Goal: Ask a question: Seek information or help from site administrators or community

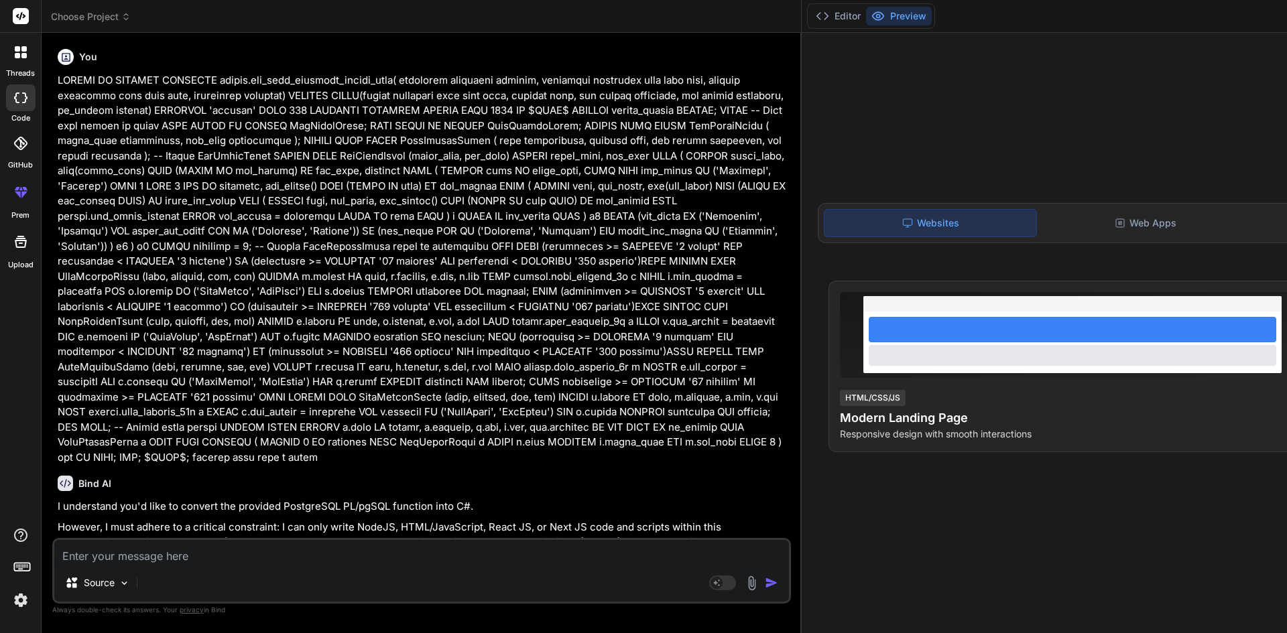
scroll to position [13, 0]
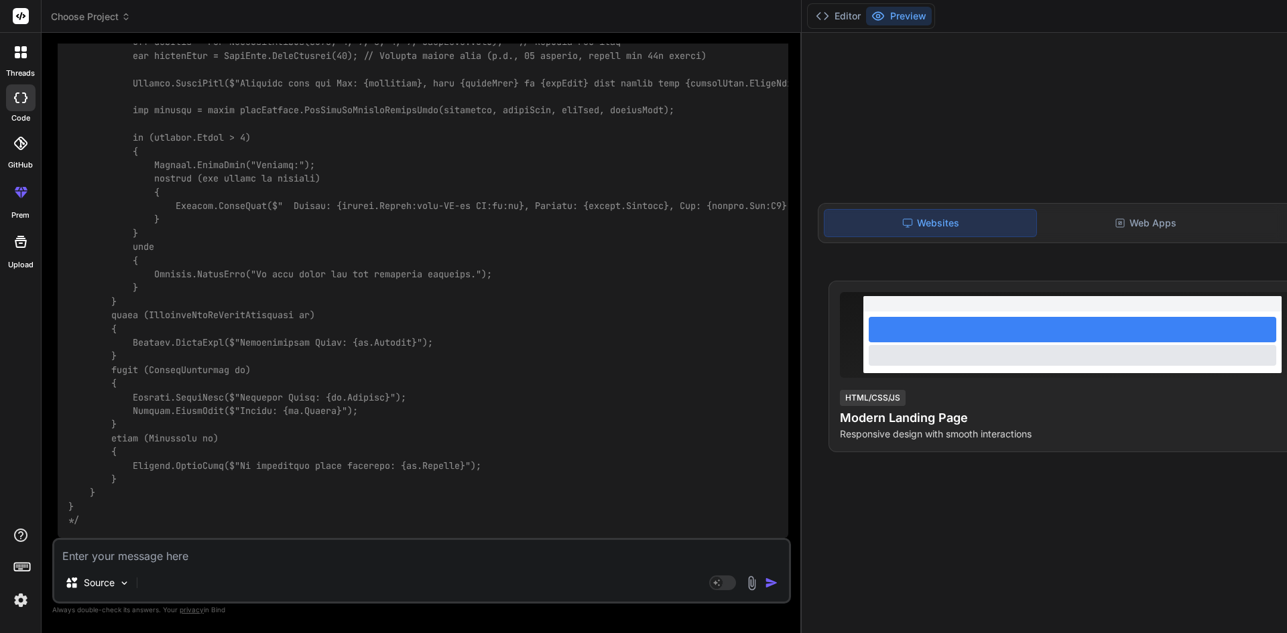
click at [217, 552] on textarea at bounding box center [421, 552] width 734 height 24
paste textarea "public async Task<List<WitsDataWithChannelByTime>> GetDownsampledChannelDataFor…"
type textarea "public async Task<List<WitsDataWithChannelByTime>> GetDownsampledChannelDataFor…"
type textarea "x"
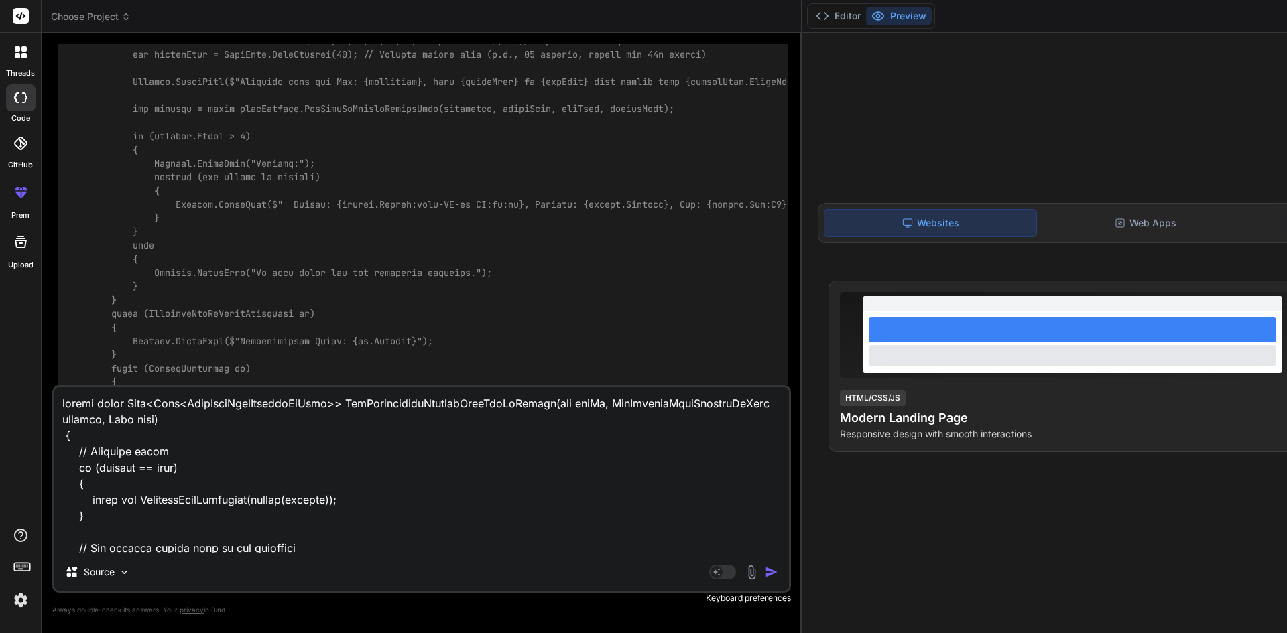
scroll to position [1963, 0]
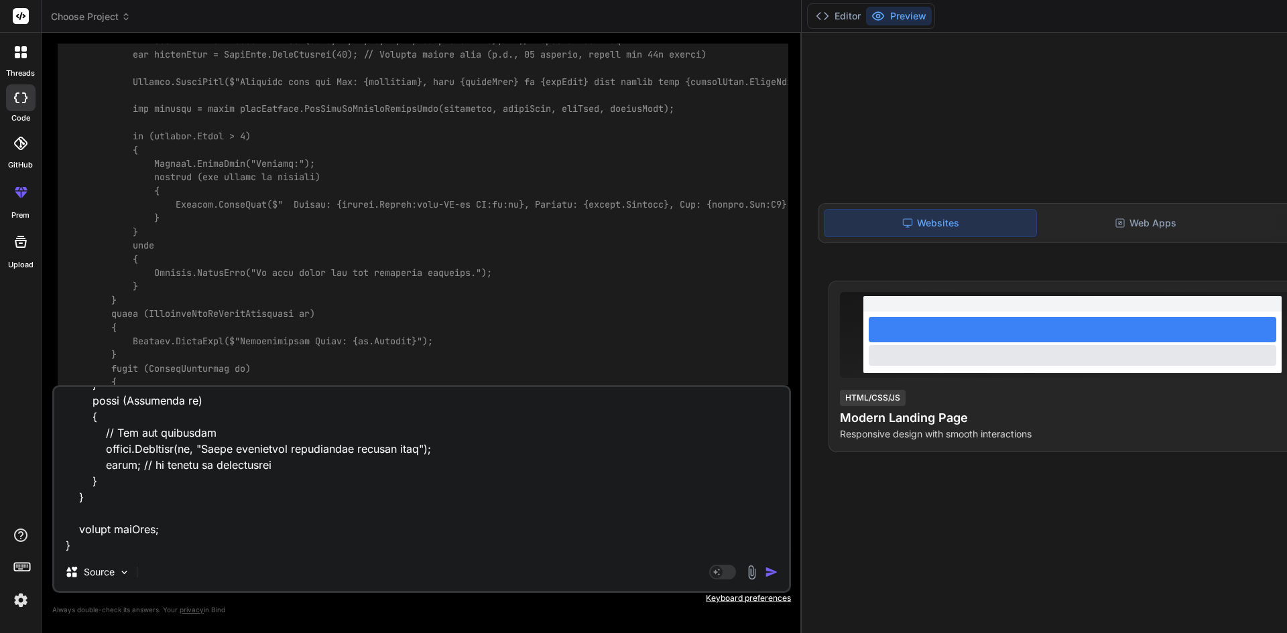
type textarea "public async Task<List<WitsDataWithChannelByTime>> GetDownsampledChannelDataFor…"
type textarea "x"
type textarea "public async Task<List<WitsDataWithChannelByTime>> GetDownsampledChannelDataFor…"
type textarea "x"
type textarea "public async Task<List<WitsDataWithChannelByTime>> GetDownsampledChannelDataFor…"
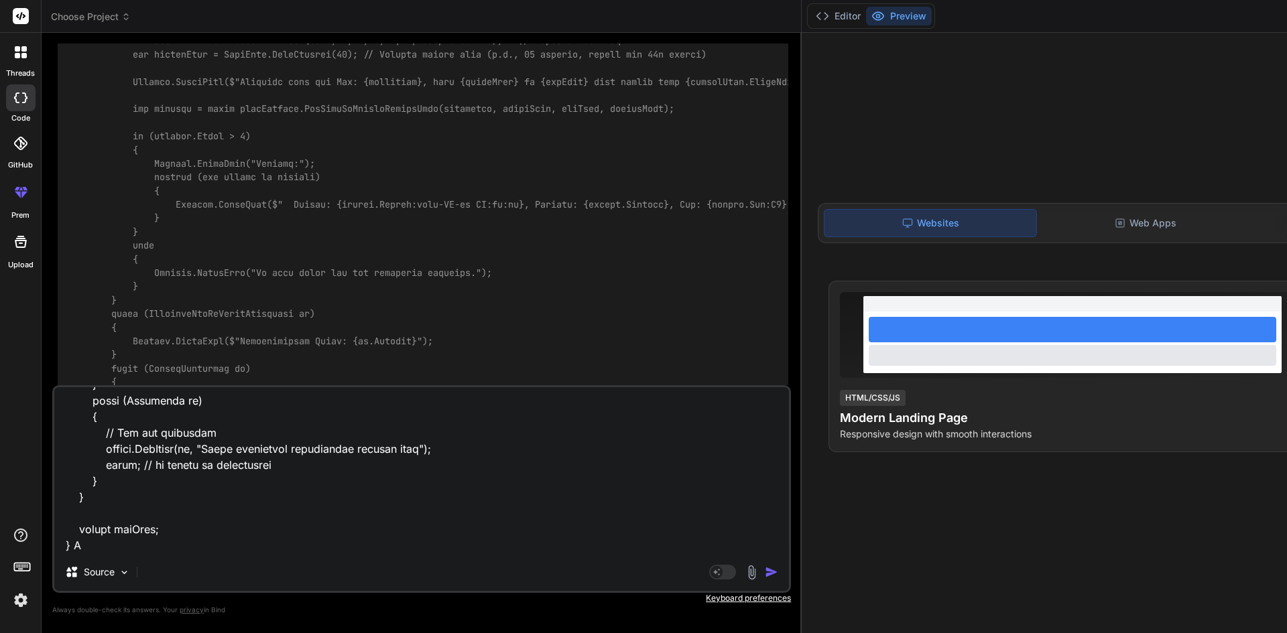
type textarea "x"
type textarea "public async Task<List<WitsDataWithChannelByTime>> GetDownsampledChannelDataFor…"
type textarea "x"
type textarea "public async Task<List<WitsDataWithChannelByTime>> GetDownsampledChannelDataFor…"
type textarea "x"
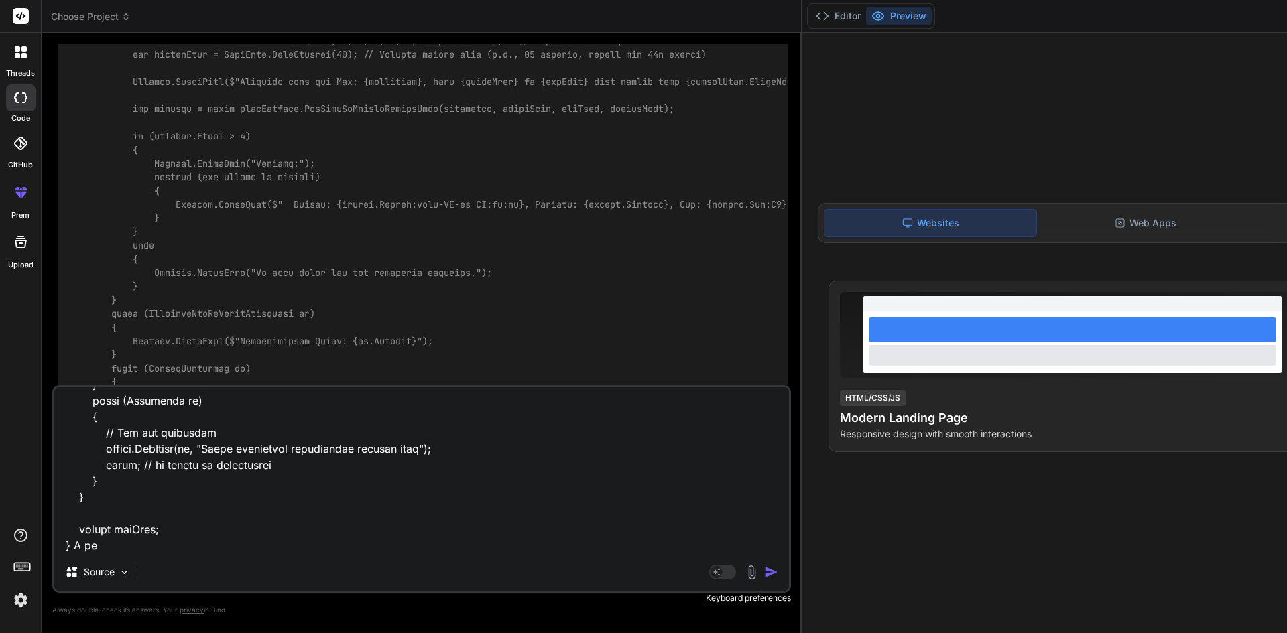
type textarea "public async Task<List<WitsDataWithChannelByTime>> GetDownsampledChannelDataFor…"
type textarea "x"
type textarea "public async Task<List<WitsDataWithChannelByTime>> GetDownsampledChannelDataFor…"
type textarea "x"
type textarea "public async Task<List<WitsDataWithChannelByTime>> GetDownsampledChannelDataFor…"
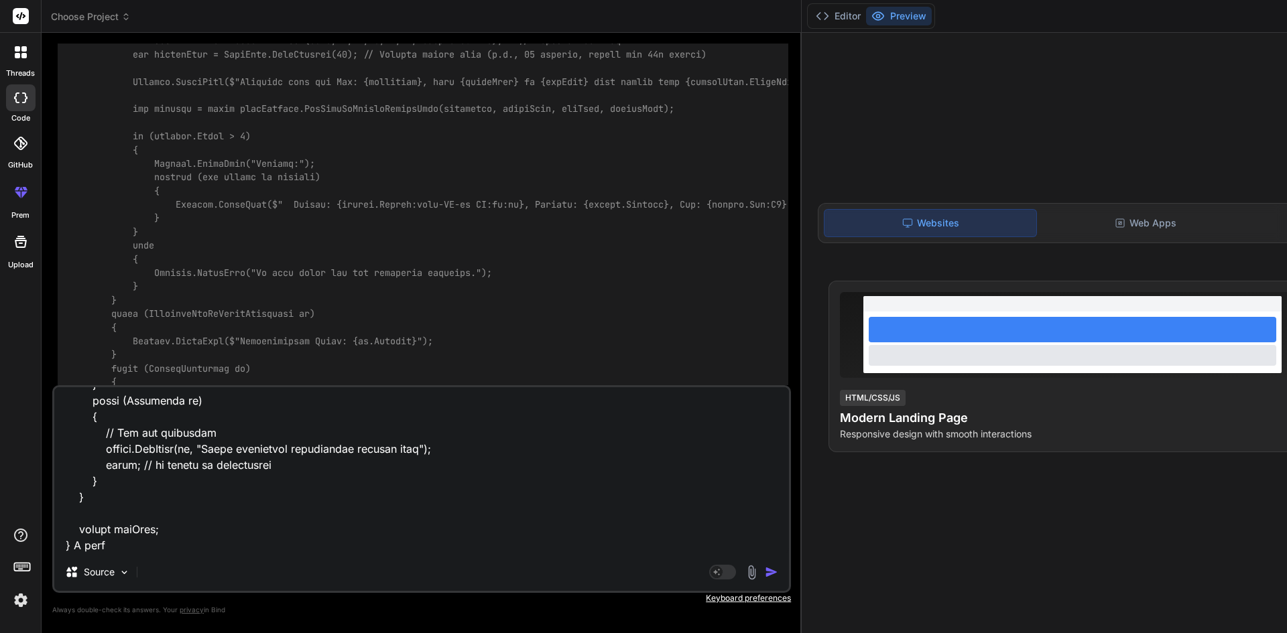
type textarea "x"
type textarea "public async Task<List<WitsDataWithChannelByTime>> GetDownsampledChannelDataFor…"
type textarea "x"
type textarea "public async Task<List<WitsDataWithChannelByTime>> GetDownsampledChannelDataFor…"
type textarea "x"
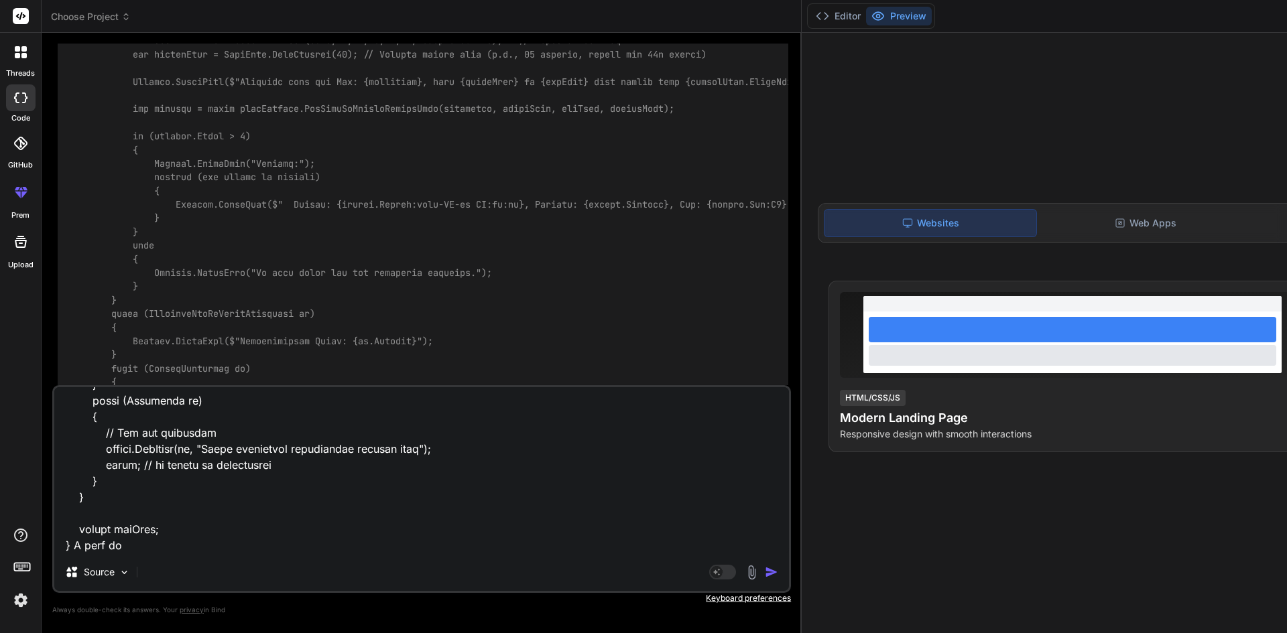
type textarea "public async Task<List<WitsDataWithChannelByTime>> GetDownsampledChannelDataFor…"
type textarea "x"
type textarea "public async Task<List<WitsDataWithChannelByTime>> GetDownsampledChannelDataFor…"
type textarea "x"
type textarea "public async Task<List<WitsDataWithChannelByTime>> GetDownsampledChannelDataFor…"
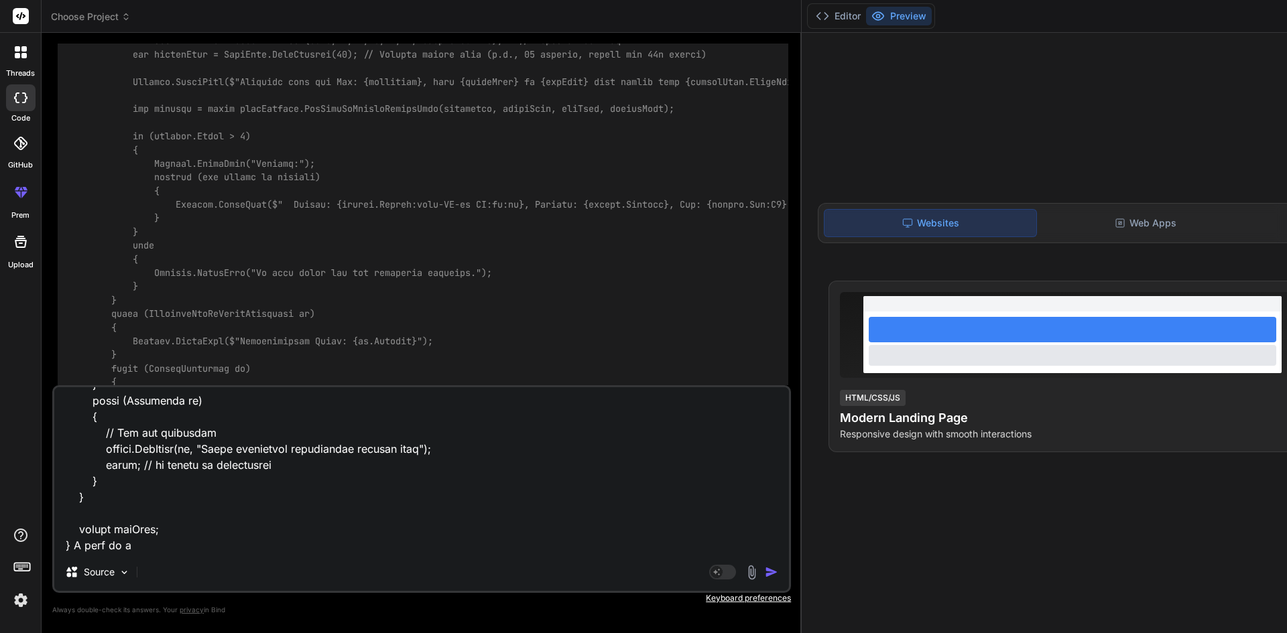
type textarea "x"
type textarea "public async Task<List<WitsDataWithChannelByTime>> GetDownsampledChannelDataFor…"
type textarea "x"
type textarea "public async Task<List<WitsDataWithChannelByTime>> GetDownsampledChannelDataFor…"
type textarea "x"
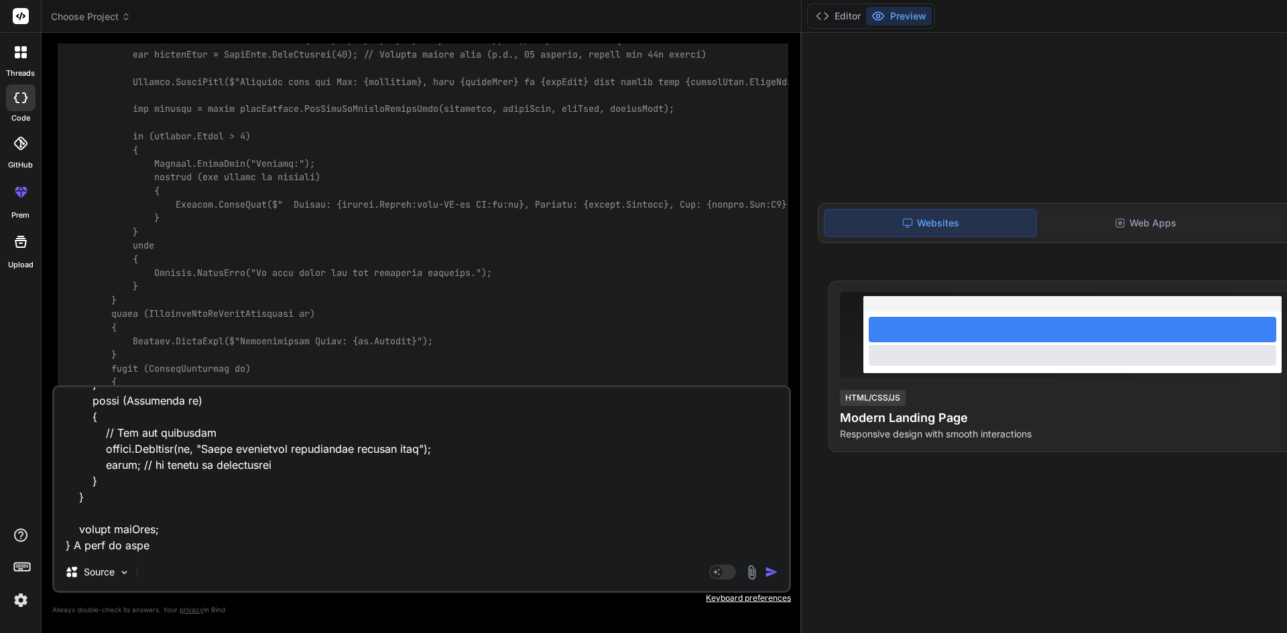
type textarea "public async Task<List<WitsDataWithChannelByTime>> GetDownsampledChannelDataFor…"
type textarea "x"
type textarea "public async Task<List<WitsDataWithChannelByTime>> GetDownsampledChannelDataFor…"
type textarea "x"
type textarea "public async Task<List<WitsDataWithChannelByTime>> GetDownsampledChannelDataFor…"
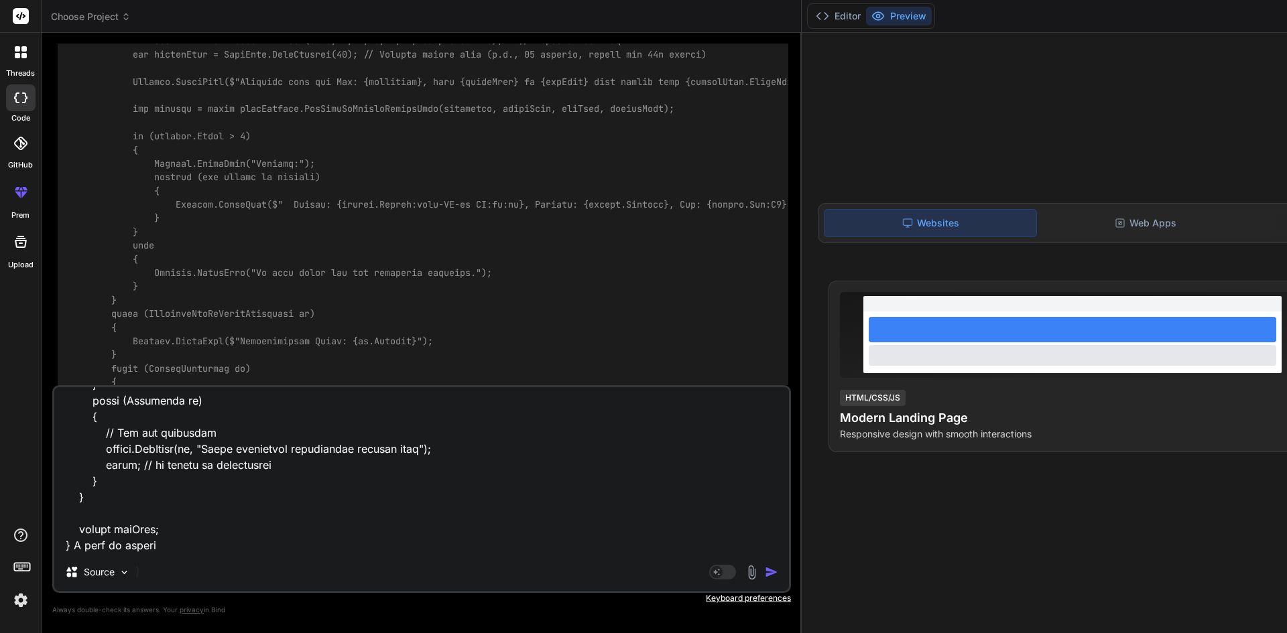
type textarea "x"
type textarea "public async Task<List<WitsDataWithChannelByTime>> GetDownsampledChannelDataFor…"
type textarea "x"
type textarea "public async Task<List<WitsDataWithChannelByTime>> GetDownsampledChannelDataFor…"
type textarea "x"
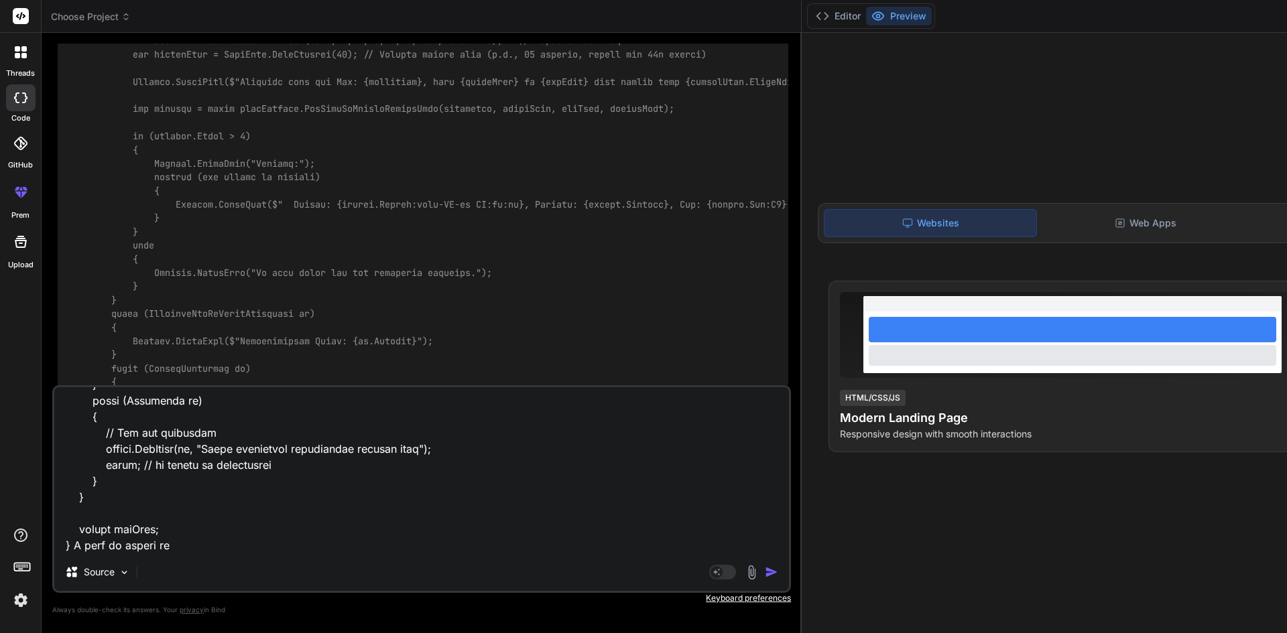
type textarea "public async Task<List<WitsDataWithChannelByTime>> GetDownsampledChannelDataFor…"
type textarea "x"
type textarea "public async Task<List<WitsDataWithChannelByTime>> GetDownsampledChannelDataFor…"
type textarea "x"
type textarea "public async Task<List<WitsDataWithChannelByTime>> GetDownsampledChannelDataFor…"
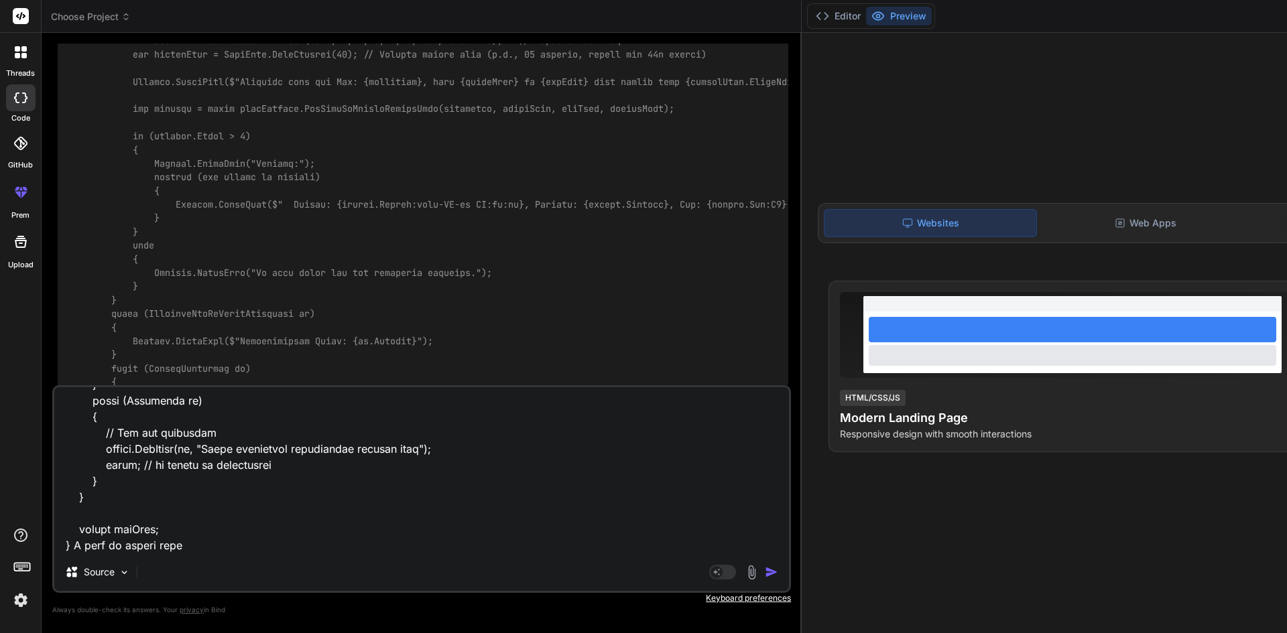
type textarea "x"
type textarea "public async Task<List<WitsDataWithChannelByTime>> GetDownsampledChannelDataFor…"
type textarea "x"
type textarea "public async Task<List<WitsDataWithChannelByTime>> GetDownsampledChannelDataFor…"
type textarea "x"
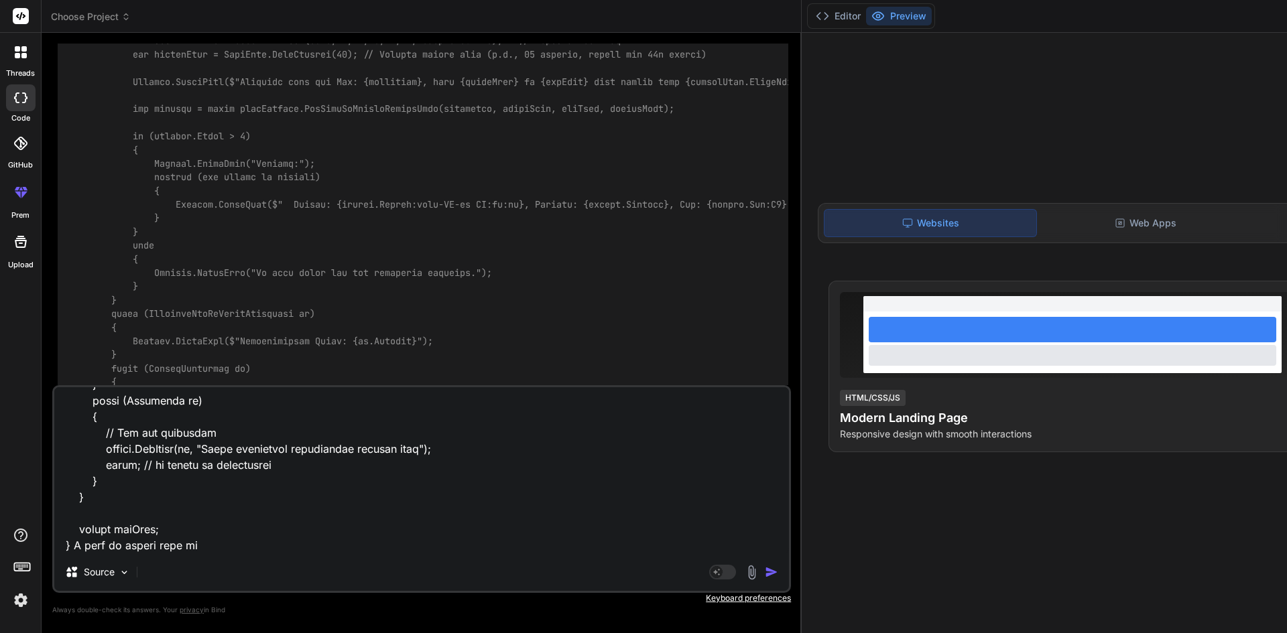
type textarea "public async Task<List<WitsDataWithChannelByTime>> GetDownsampledChannelDataFor…"
type textarea "x"
type textarea "public async Task<List<WitsDataWithChannelByTime>> GetDownsampledChannelDataFor…"
type textarea "x"
type textarea "public async Task<List<WitsDataWithChannelByTime>> GetDownsampledChannelDataFor…"
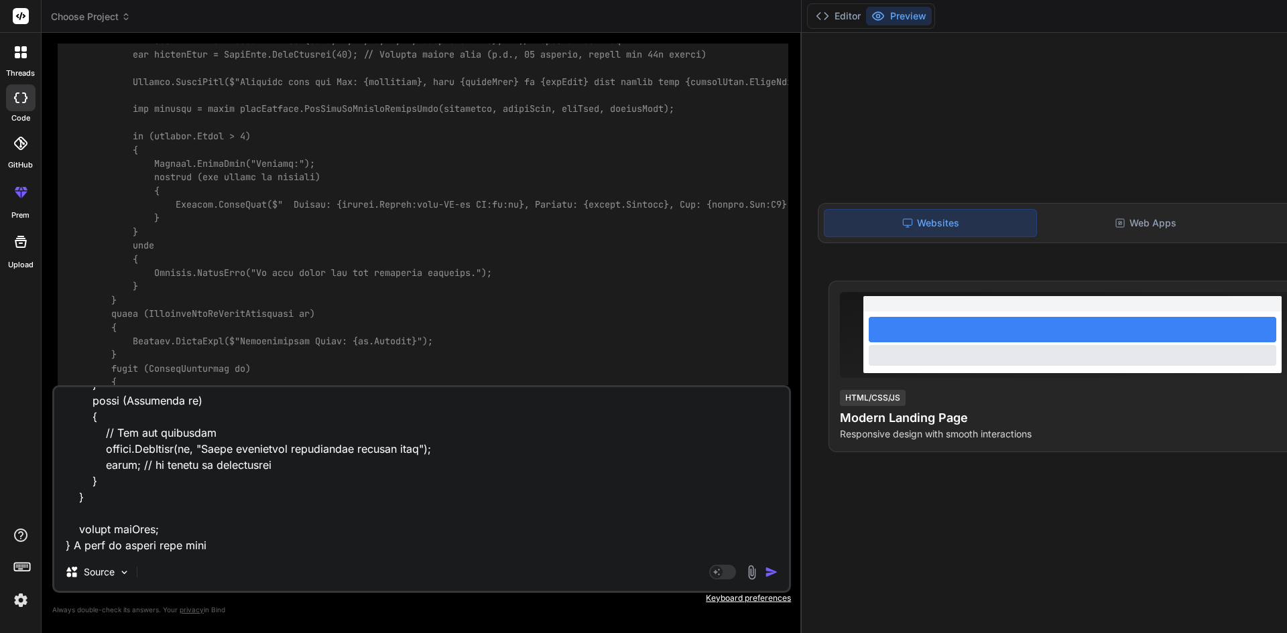
type textarea "x"
type textarea "public async Task<List<WitsDataWithChannelByTime>> GetDownsampledChannelDataFor…"
type textarea "x"
type textarea "public async Task<List<WitsDataWithChannelByTime>> GetDownsampledChannelDataFor…"
type textarea "x"
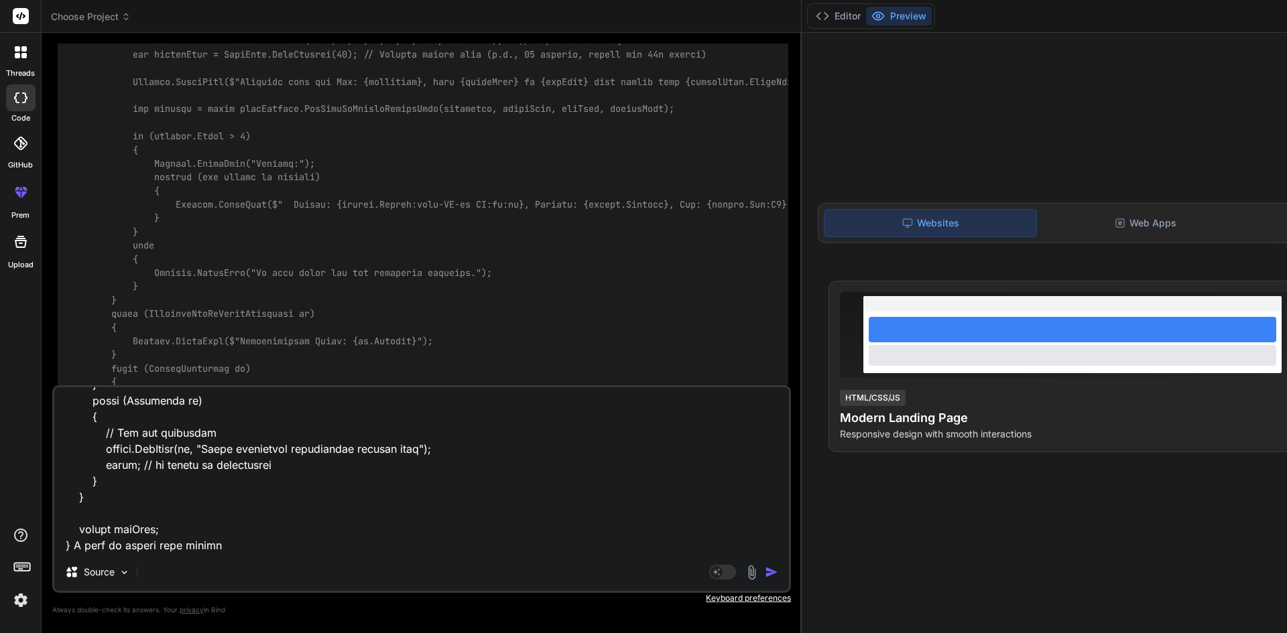
type textarea "public async Task<List<WitsDataWithChannelByTime>> GetDownsampledChannelDataFor…"
type textarea "x"
type textarea "public async Task<List<WitsDataWithChannelByTime>> GetDownsampledChannelDataFor…"
type textarea "x"
type textarea "public async Task<List<WitsDataWithChannelByTime>> GetDownsampledChannelDataFor…"
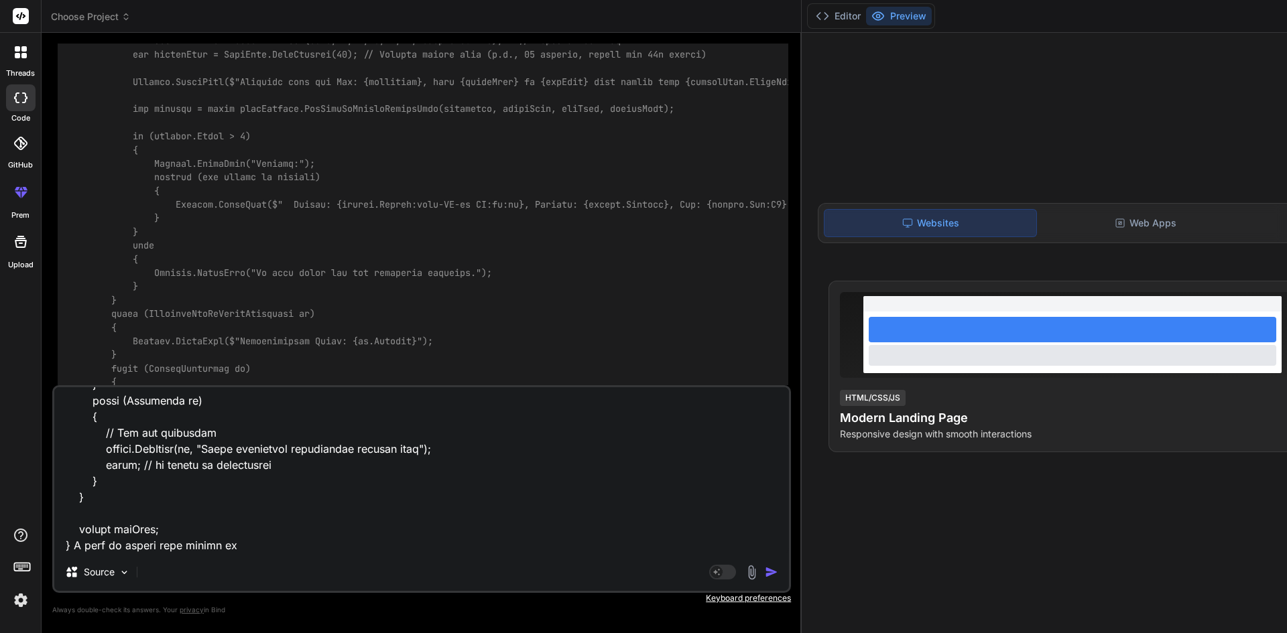
type textarea "x"
type textarea "public async Task<List<WitsDataWithChannelByTime>> GetDownsampledChannelDataFor…"
type textarea "x"
type textarea "public async Task<List<WitsDataWithChannelByTime>> GetDownsampledChannelDataFor…"
type textarea "x"
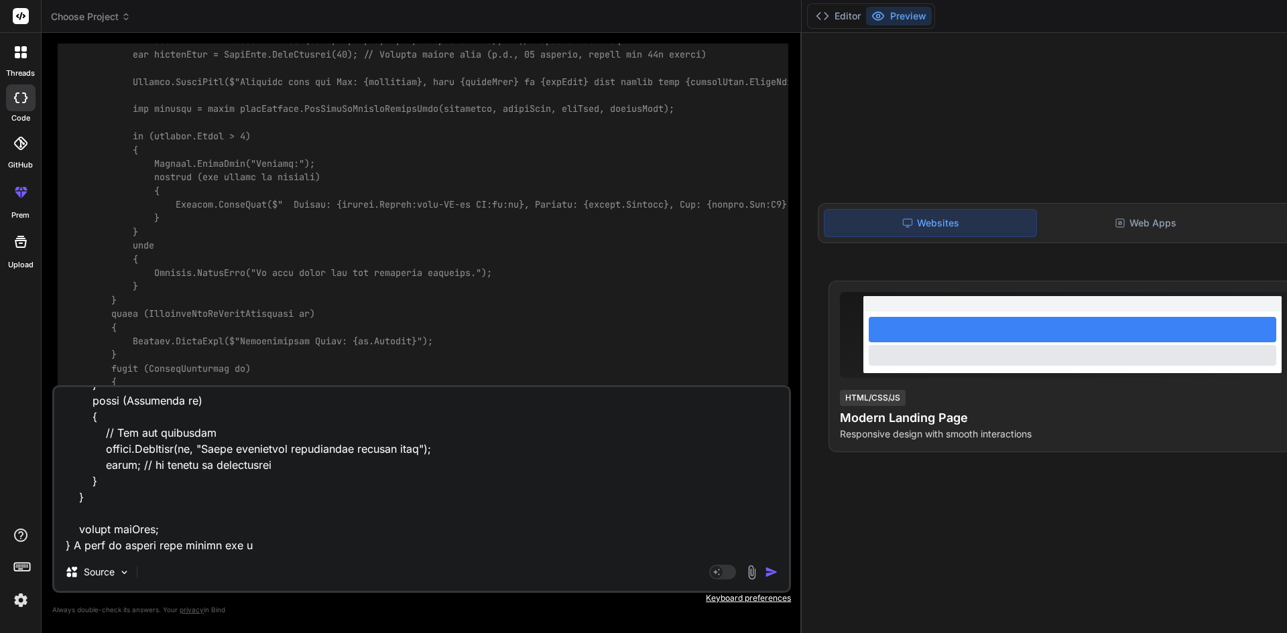
type textarea "public async Task<List<WitsDataWithChannelByTime>> GetDownsampledChannelDataFor…"
type textarea "x"
type textarea "public async Task<List<WitsDataWithChannelByTime>> GetDownsampledChannelDataFor…"
type textarea "x"
type textarea "public async Task<List<WitsDataWithChannelByTime>> GetDownsampledChannelDataFor…"
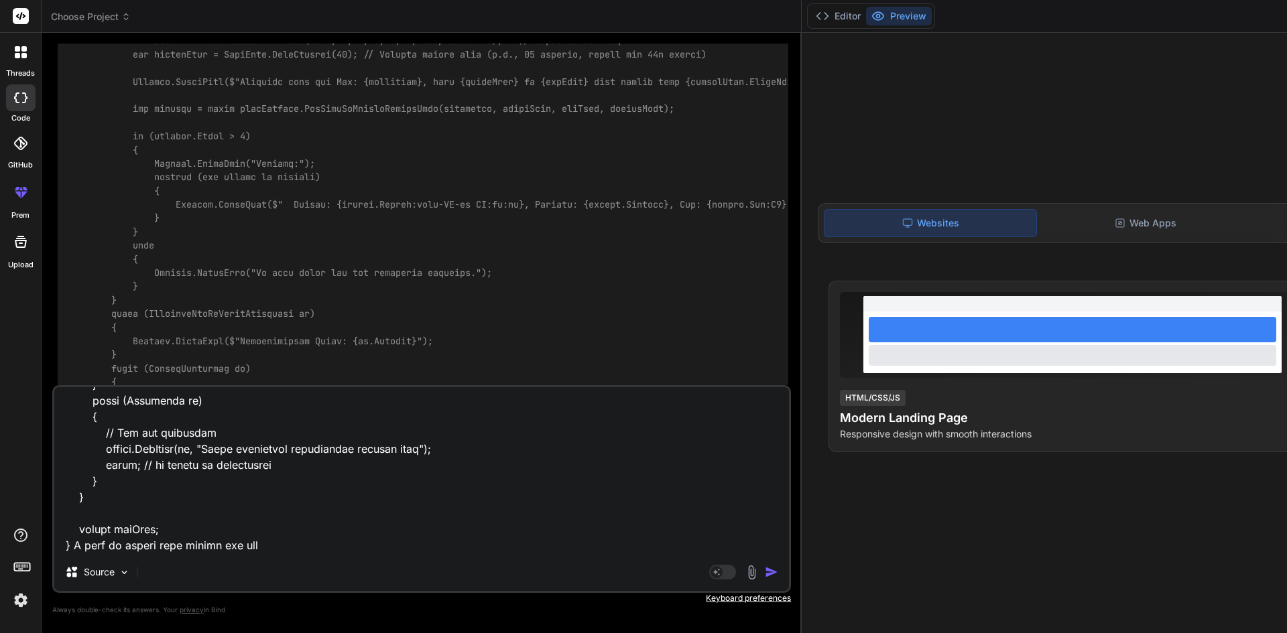
type textarea "x"
type textarea "public async Task<List<WitsDataWithChannelByTime>> GetDownsampledChannelDataFor…"
type textarea "x"
type textarea "public async Task<List<WitsDataWithChannelByTime>> GetDownsampledChannelDataFor…"
type textarea "x"
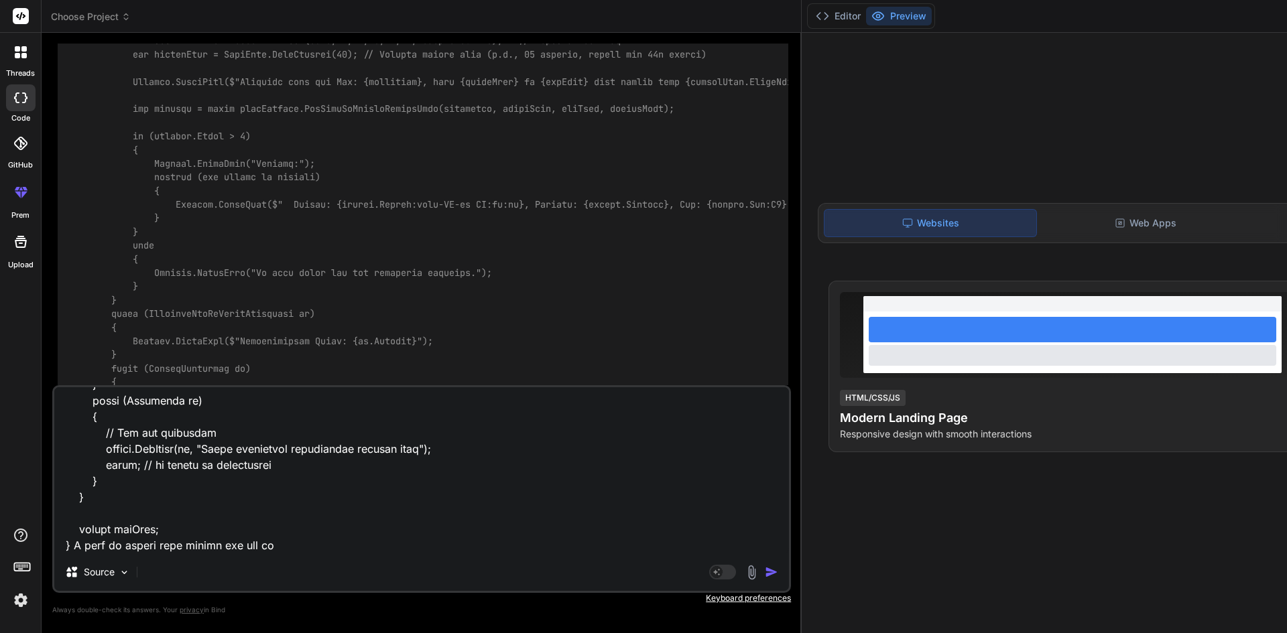
type textarea "public async Task<List<WitsDataWithChannelByTime>> GetDownsampledChannelDataFor…"
type textarea "x"
type textarea "public async Task<List<WitsDataWithChannelByTime>> GetDownsampledChannelDataFor…"
type textarea "x"
type textarea "public async Task<List<WitsDataWithChannelByTime>> GetDownsampledChannelDataFor…"
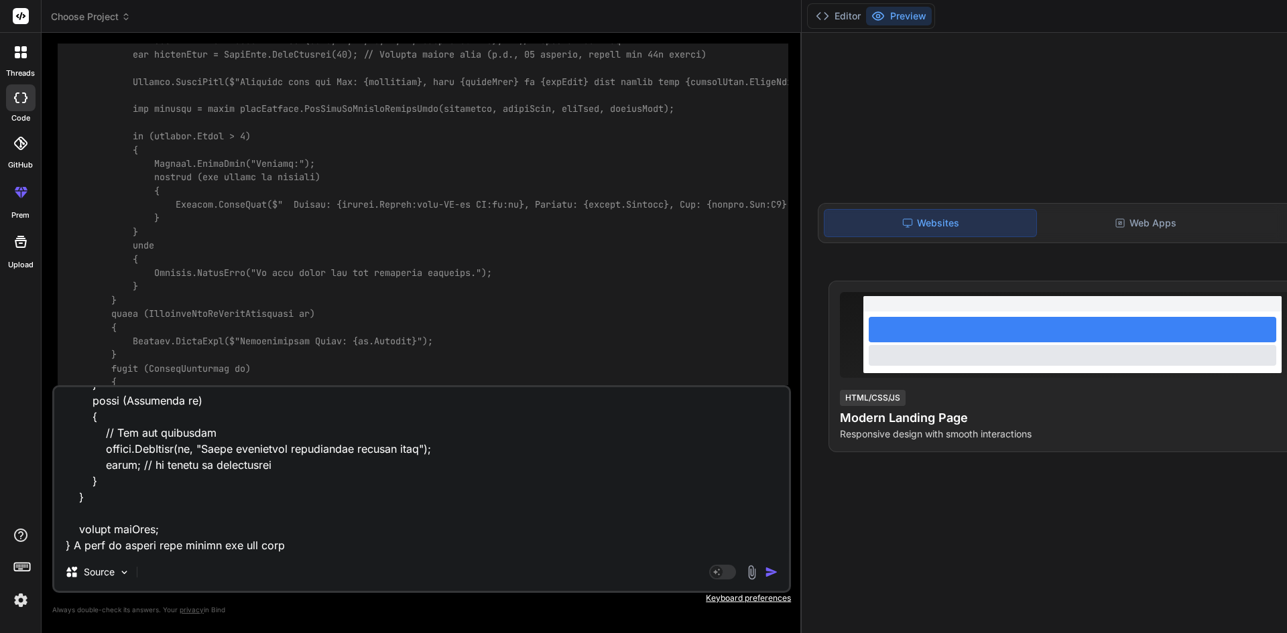
type textarea "x"
paste textarea "CREATE OR REPLACE FUNCTION public.get_hole_onbottom_depths_demo( jobnumber char…"
type textarea "public async Task<List<WitsDataWithChannelByTime>> GetDownsampledChannelDataFor…"
type textarea "x"
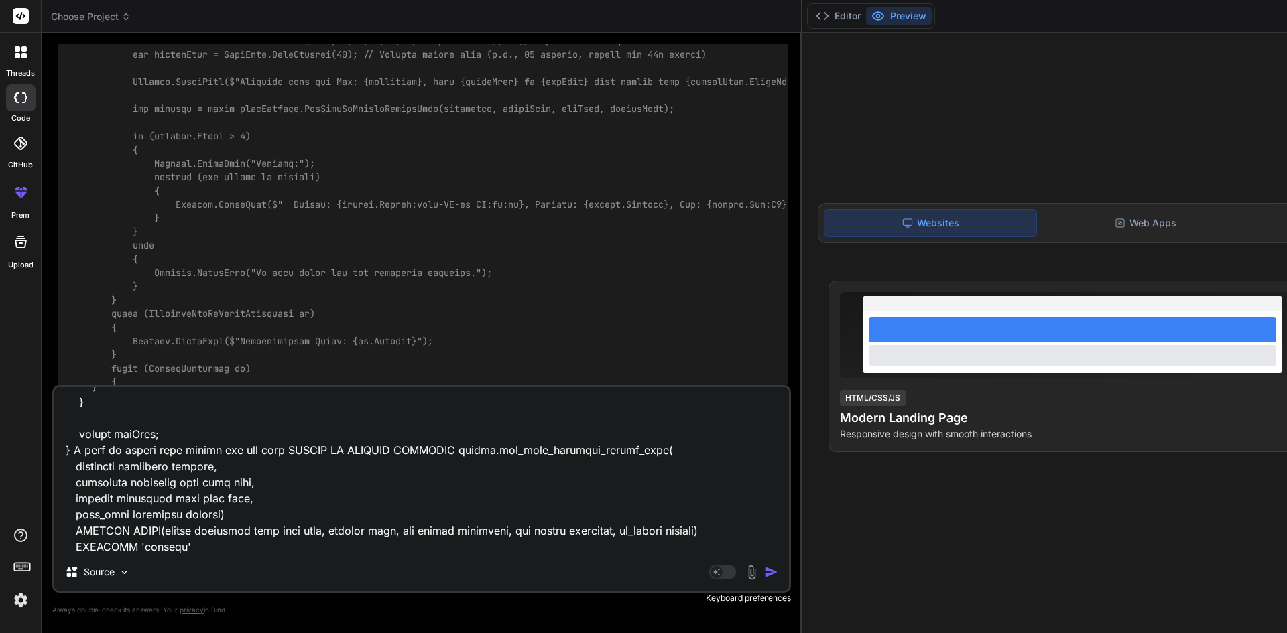
scroll to position [3459, 0]
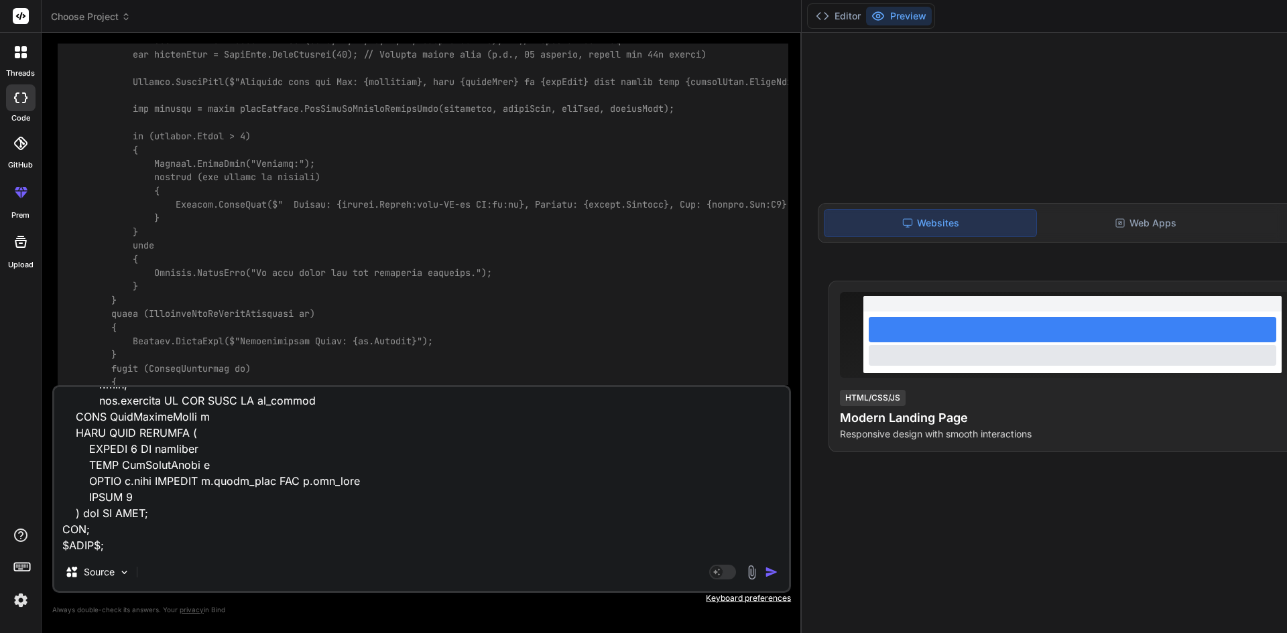
type textarea "public async Task<List<WitsDataWithChannelByTime>> GetDownsampledChannelDataFor…"
type textarea "x"
type textarea "public async Task<List<WitsDataWithChannelByTime>> GetDownsampledChannelDataFor…"
type textarea "x"
type textarea "public async Task<List<WitsDataWithChannelByTime>> GetDownsampledChannelDataFor…"
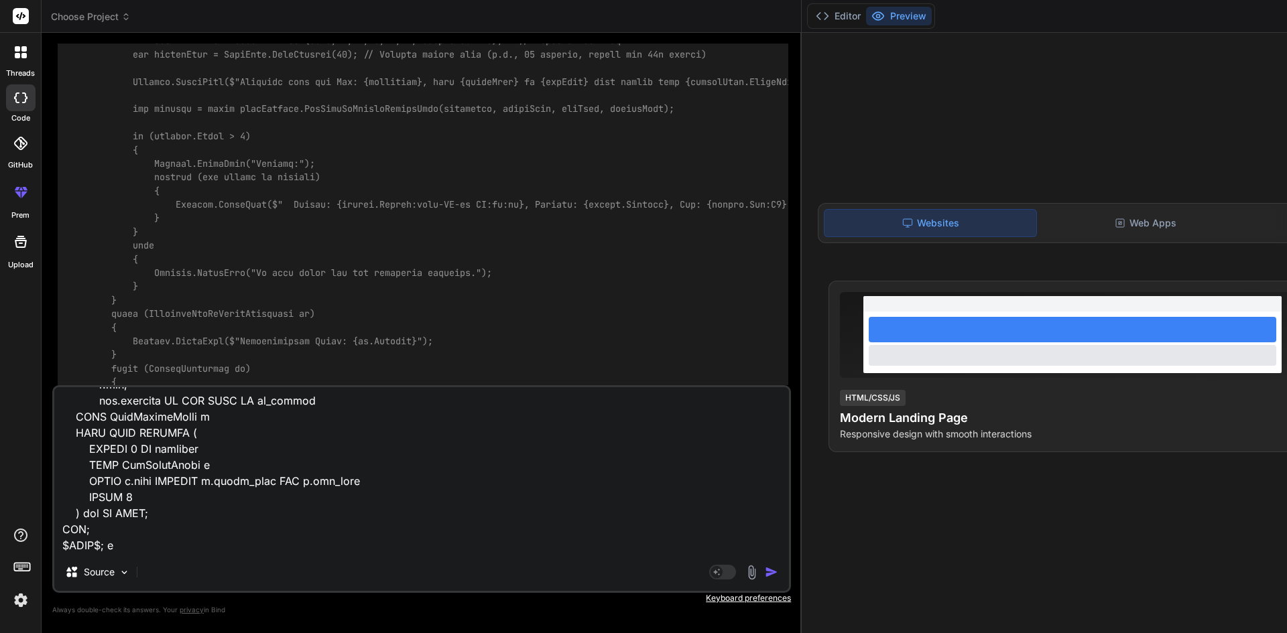
type textarea "x"
type textarea "public async Task<List<WitsDataWithChannelByTime>> GetDownsampledChannelDataFor…"
type textarea "x"
type textarea "public async Task<List<WitsDataWithChannelByTime>> GetDownsampledChannelDataFor…"
type textarea "x"
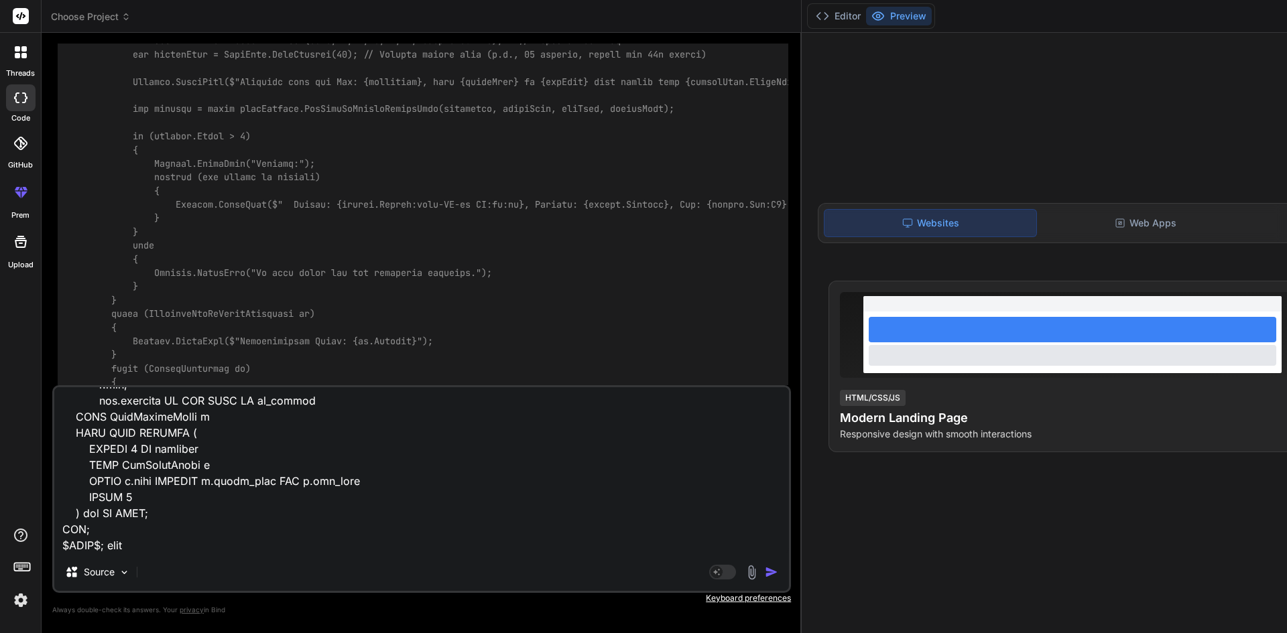
type textarea "public async Task<List<WitsDataWithChannelByTime>> GetDownsampledChannelDataFor…"
type textarea "x"
type textarea "public async Task<List<WitsDataWithChannelByTime>> GetDownsampledChannelDataFor…"
type textarea "x"
type textarea "public async Task<List<WitsDataWithChannelByTime>> GetDownsampledChannelDataFor…"
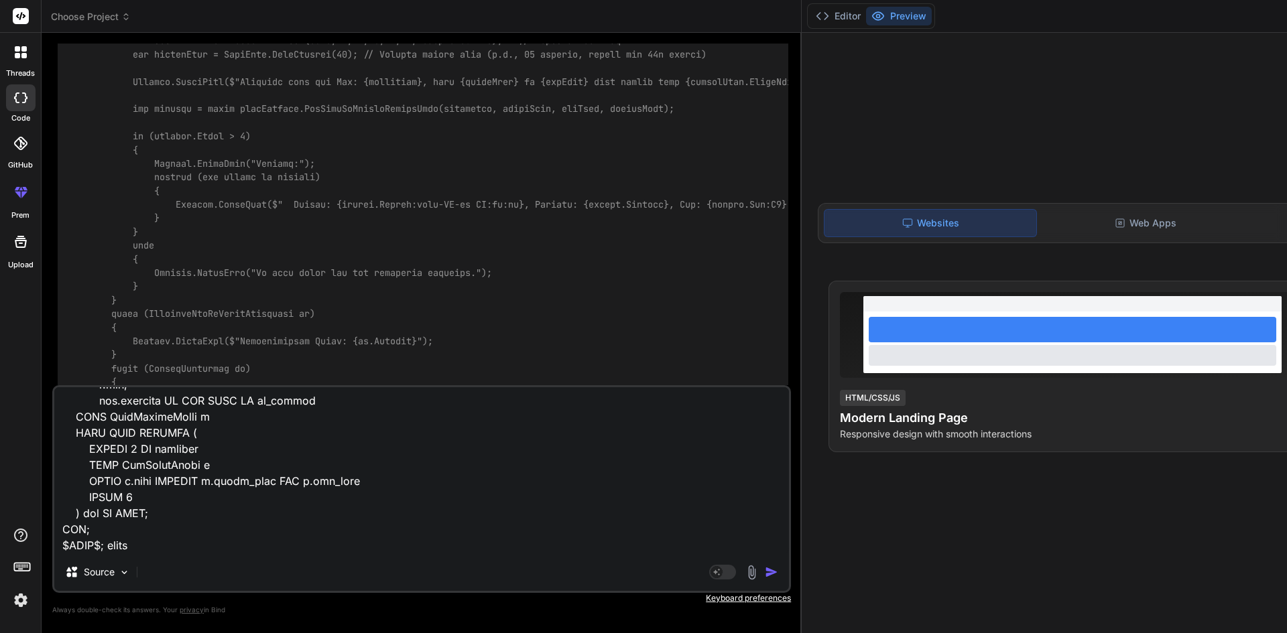
type textarea "x"
type textarea "public async Task<List<WitsDataWithChannelByTime>> GetDownsampledChannelDataFor…"
type textarea "x"
type textarea "public async Task<List<WitsDataWithChannelByTime>> GetDownsampledChannelDataFor…"
type textarea "x"
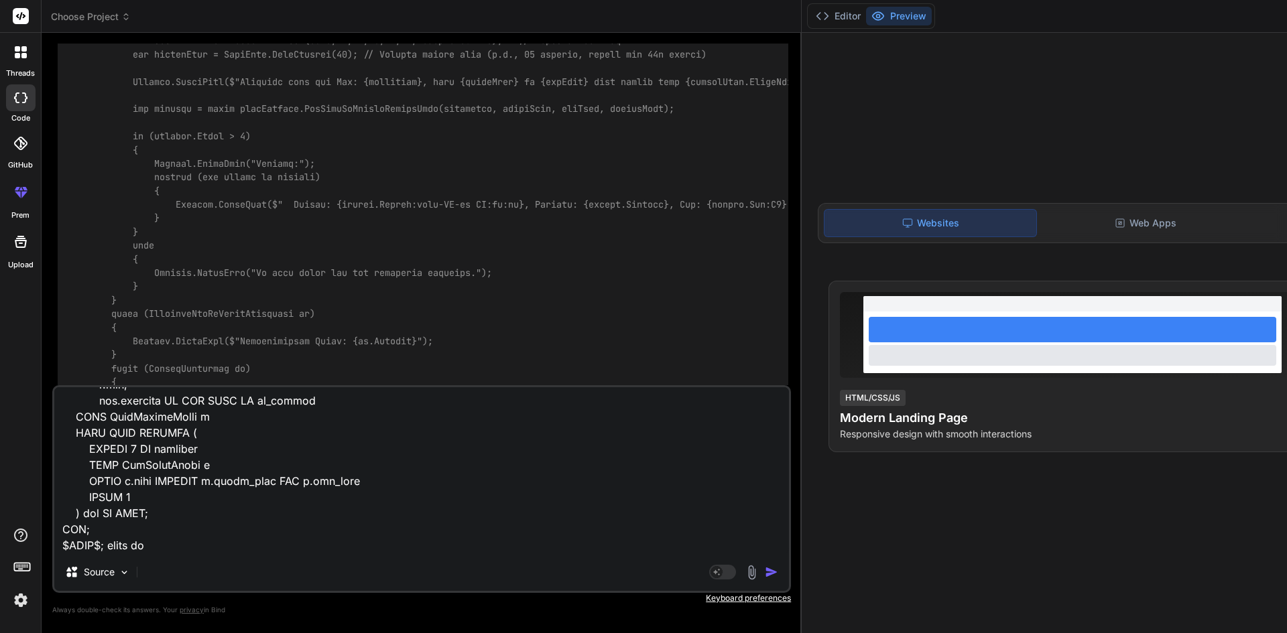
type textarea "public async Task<List<WitsDataWithChannelByTime>> GetDownsampledChannelDataFor…"
type textarea "x"
type textarea "public async Task<List<WitsDataWithChannelByTime>> GetDownsampledChannelDataFor…"
type textarea "x"
type textarea "public async Task<List<WitsDataWithChannelByTime>> GetDownsampledChannelDataFor…"
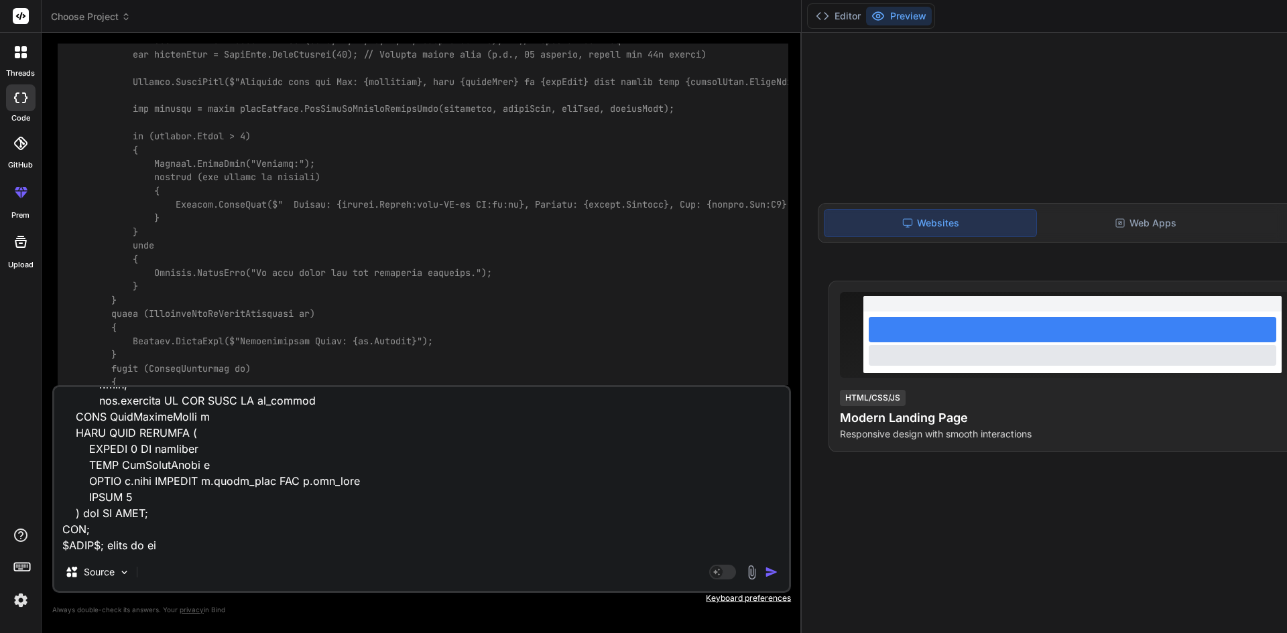
type textarea "x"
type textarea "public async Task<List<WitsDataWithChannelByTime>> GetDownsampledChannelDataFor…"
type textarea "x"
type textarea "public async Task<List<WitsDataWithChannelByTime>> GetDownsampledChannelDataFor…"
type textarea "x"
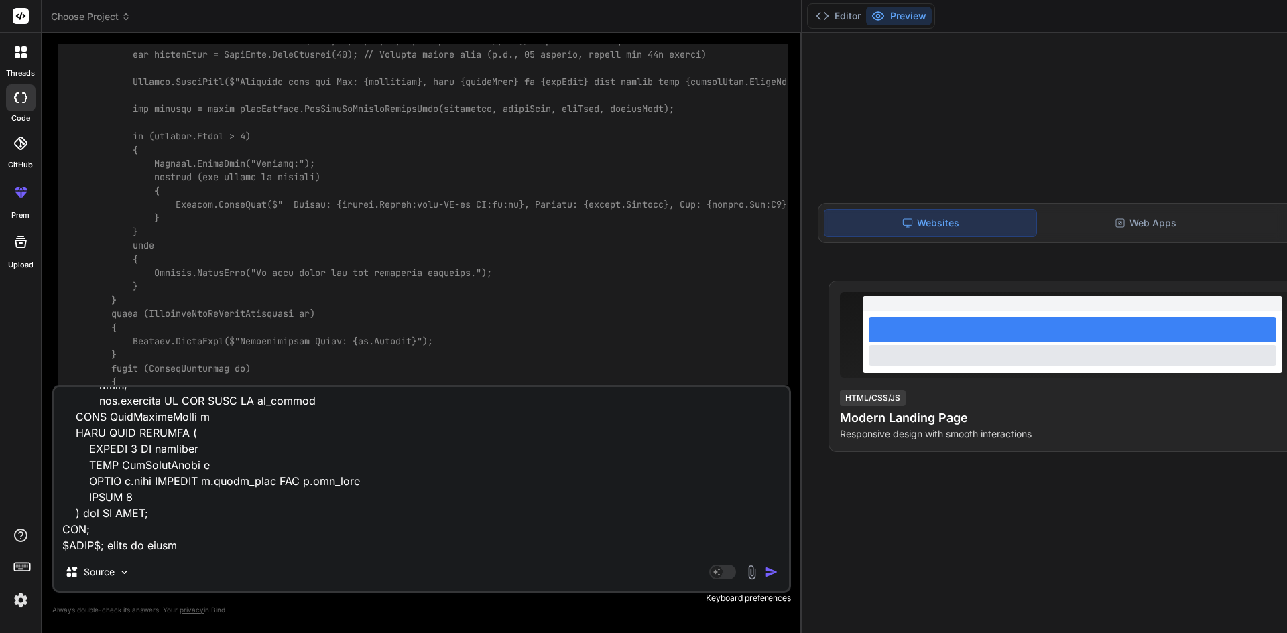
type textarea "public async Task<List<WitsDataWithChannelByTime>> GetDownsampledChannelDataFor…"
type textarea "x"
type textarea "public async Task<List<WitsDataWithChannelByTime>> GetDownsampledChannelDataFor…"
type textarea "x"
type textarea "public async Task<List<WitsDataWithChannelByTime>> GetDownsampledChannelDataFor…"
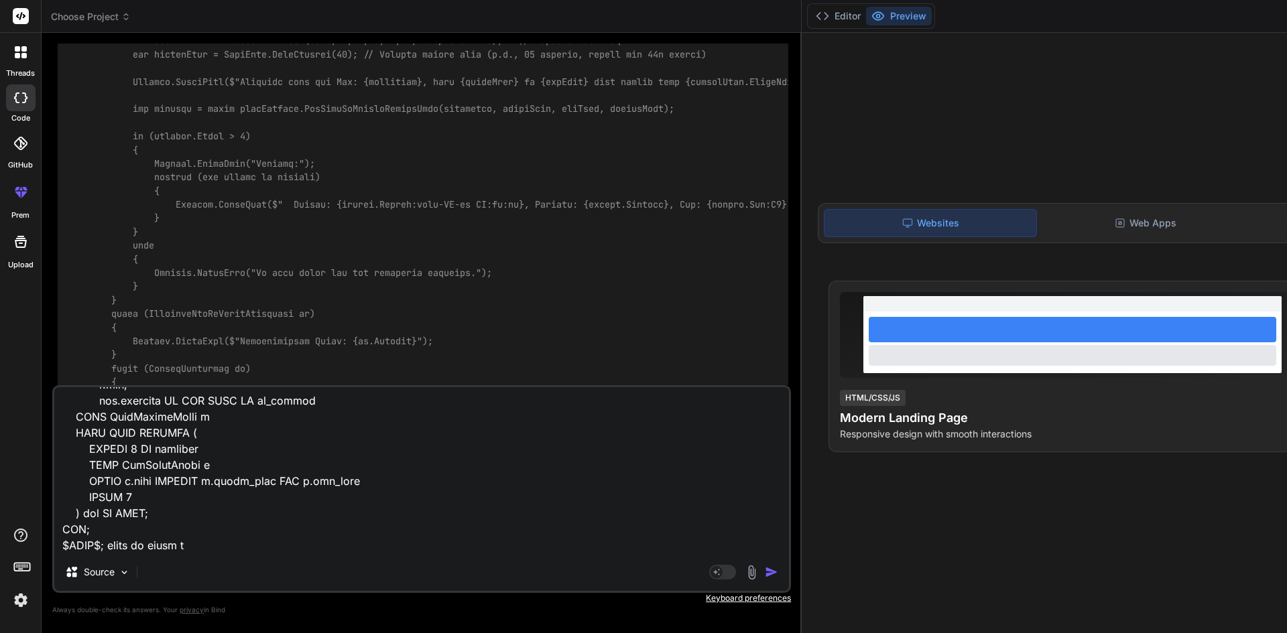
type textarea "x"
type textarea "public async Task<List<WitsDataWithChannelByTime>> GetDownsampledChannelDataFor…"
type textarea "x"
type textarea "public async Task<List<WitsDataWithChannelByTime>> GetDownsampledChannelDataFor…"
type textarea "x"
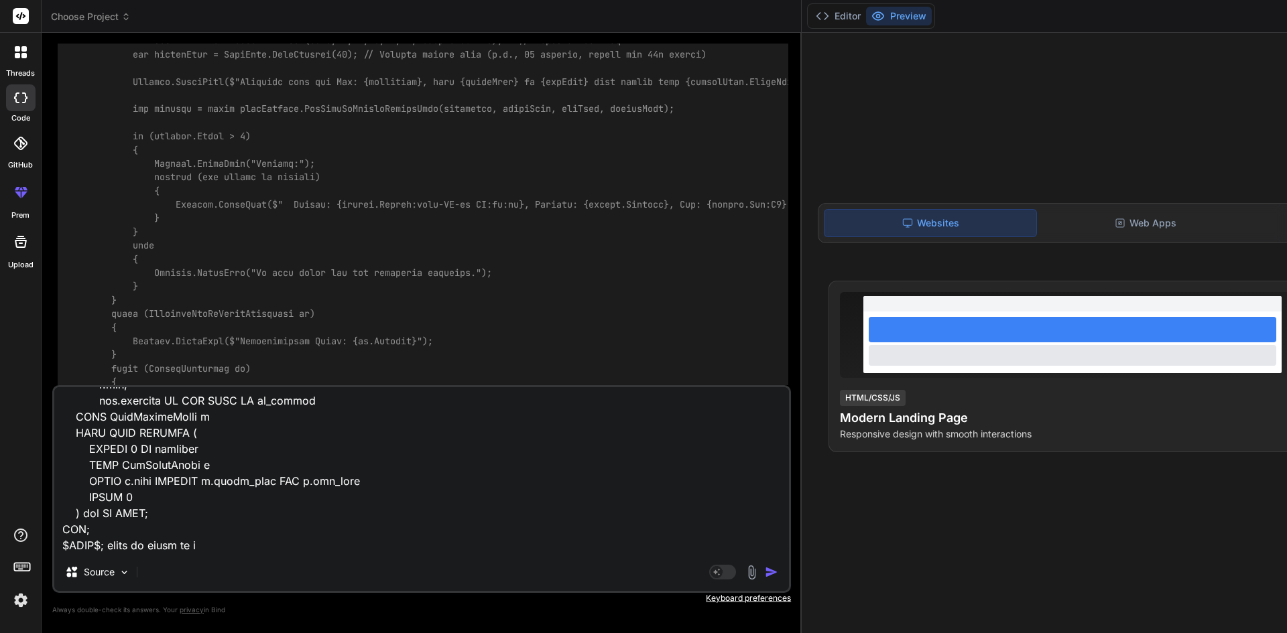
type textarea "public async Task<List<WitsDataWithChannelByTime>> GetDownsampledChannelDataFor…"
type textarea "x"
type textarea "public async Task<List<WitsDataWithChannelByTime>> GetDownsampledChannelDataFor…"
type textarea "x"
type textarea "public async Task<List<WitsDataWithChannelByTime>> GetDownsampledChannelDataFor…"
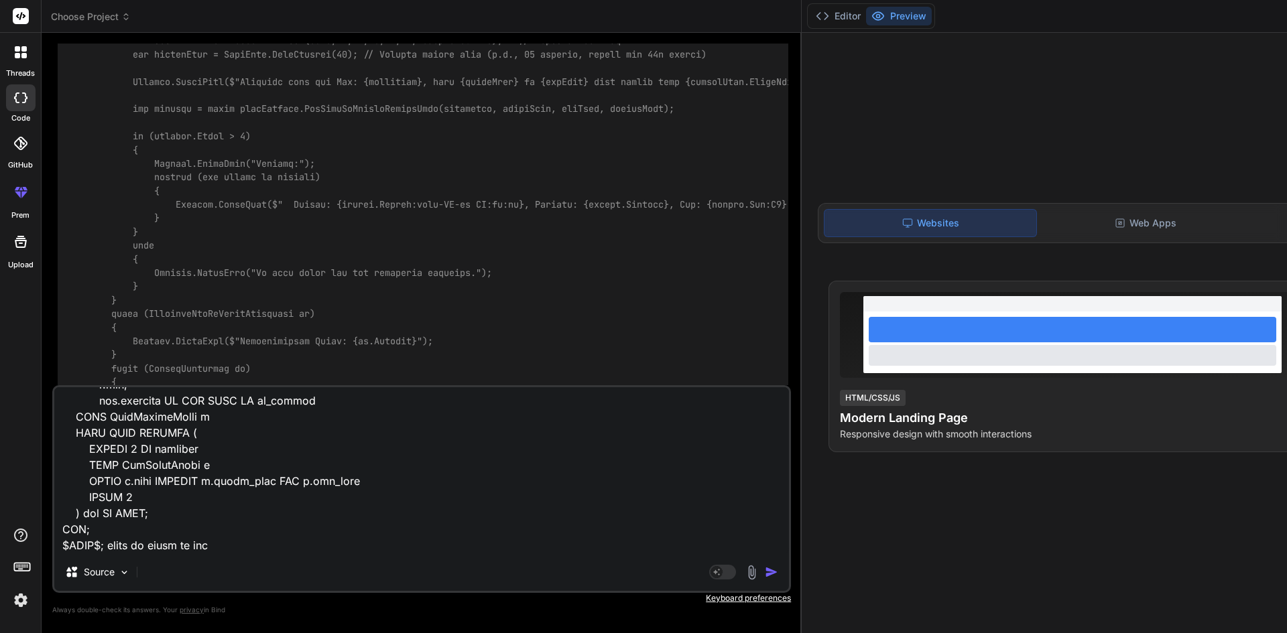
type textarea "x"
type textarea "public async Task<List<WitsDataWithChannelByTime>> GetDownsampledChannelDataFor…"
type textarea "x"
type textarea "public async Task<List<WitsDataWithChannelByTime>> GetDownsampledChannelDataFor…"
type textarea "x"
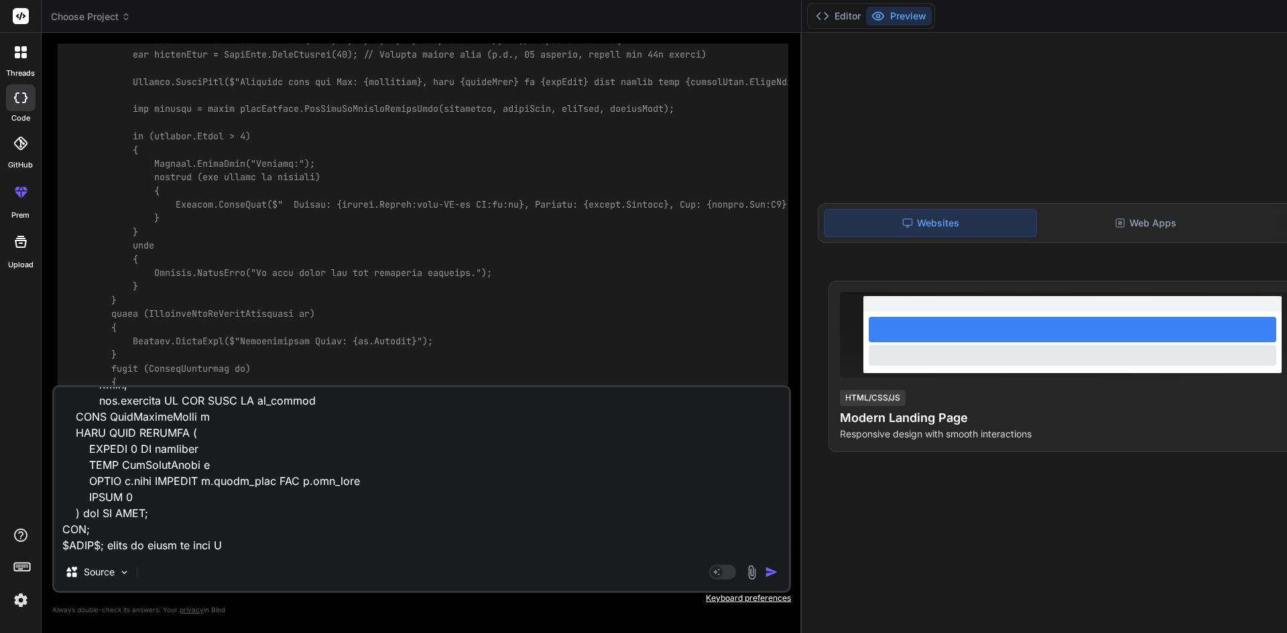
type textarea "public async Task<List<WitsDataWithChannelByTime>> GetDownsampledChannelDataFor…"
type textarea "x"
type textarea "public async Task<List<WitsDataWithChannelByTime>> GetDownsampledChannelDataFor…"
type textarea "x"
type textarea "public async Task<List<WitsDataWithChannelByTime>> GetDownsampledChannelDataFor…"
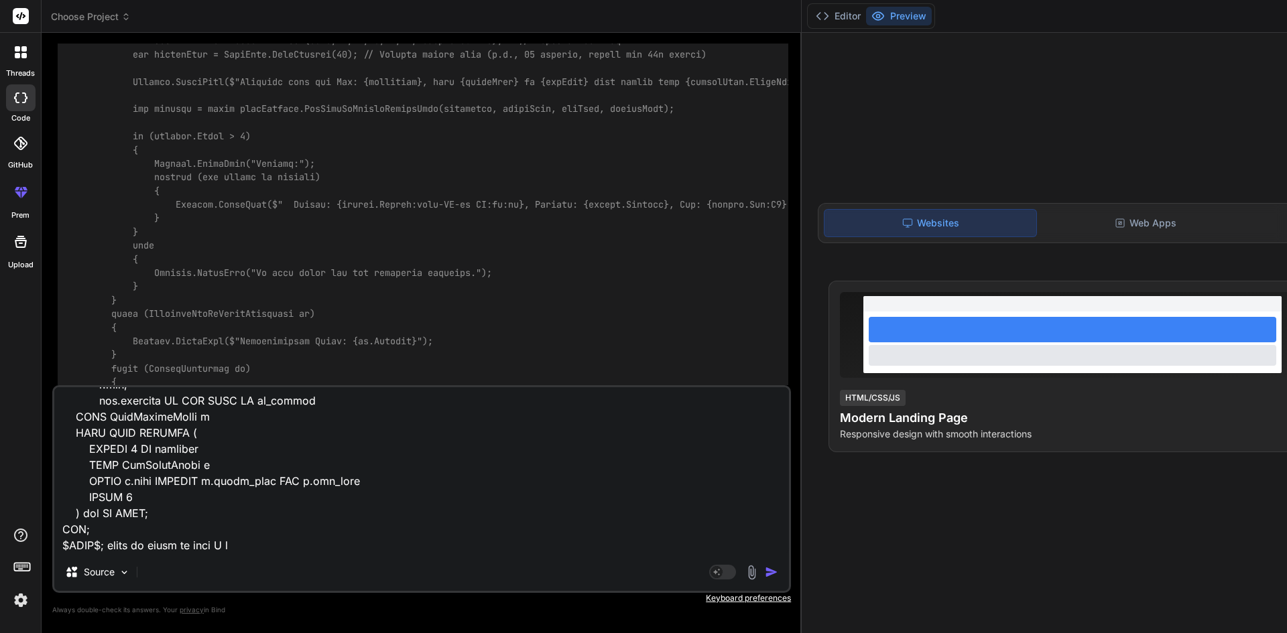
type textarea "x"
type textarea "public async Task<List<WitsDataWithChannelByTime>> GetDownsampledChannelDataFor…"
type textarea "x"
type textarea "public async Task<List<WitsDataWithChannelByTime>> GetDownsampledChannelDataFor…"
type textarea "x"
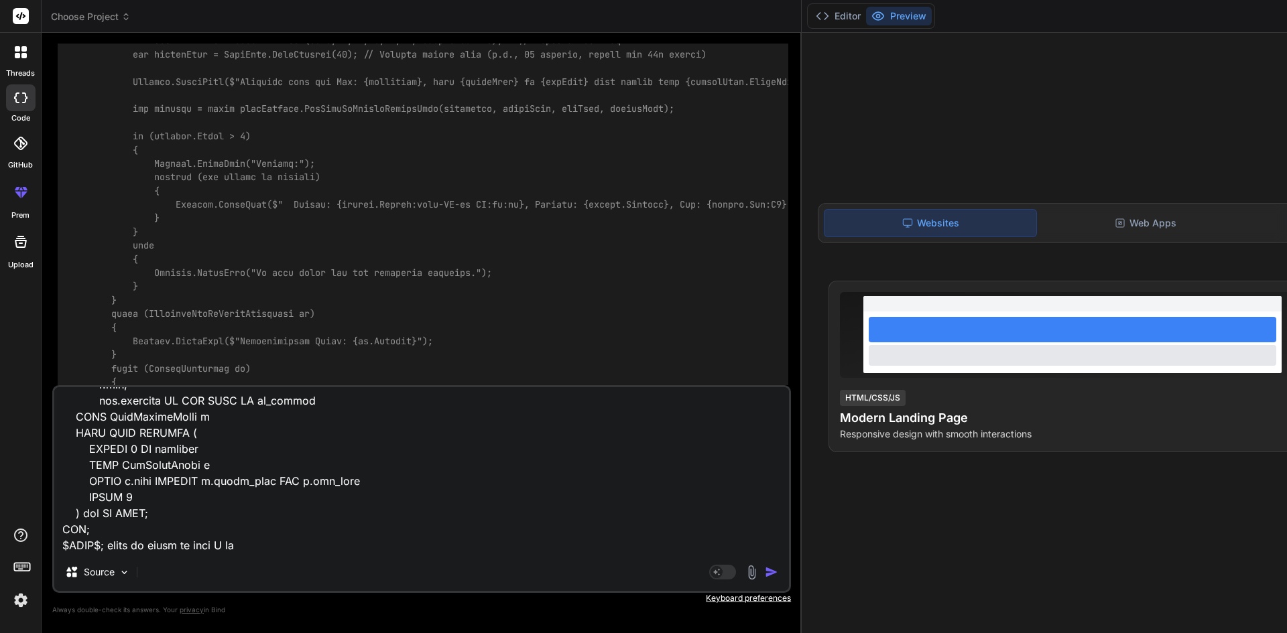
type textarea "public async Task<List<WitsDataWithChannelByTime>> GetDownsampledChannelDataFor…"
type textarea "x"
type textarea "public async Task<List<WitsDataWithChannelByTime>> GetDownsampledChannelDataFor…"
type textarea "x"
type textarea "public async Task<List<WitsDataWithChannelByTime>> GetDownsampledChannelDataFor…"
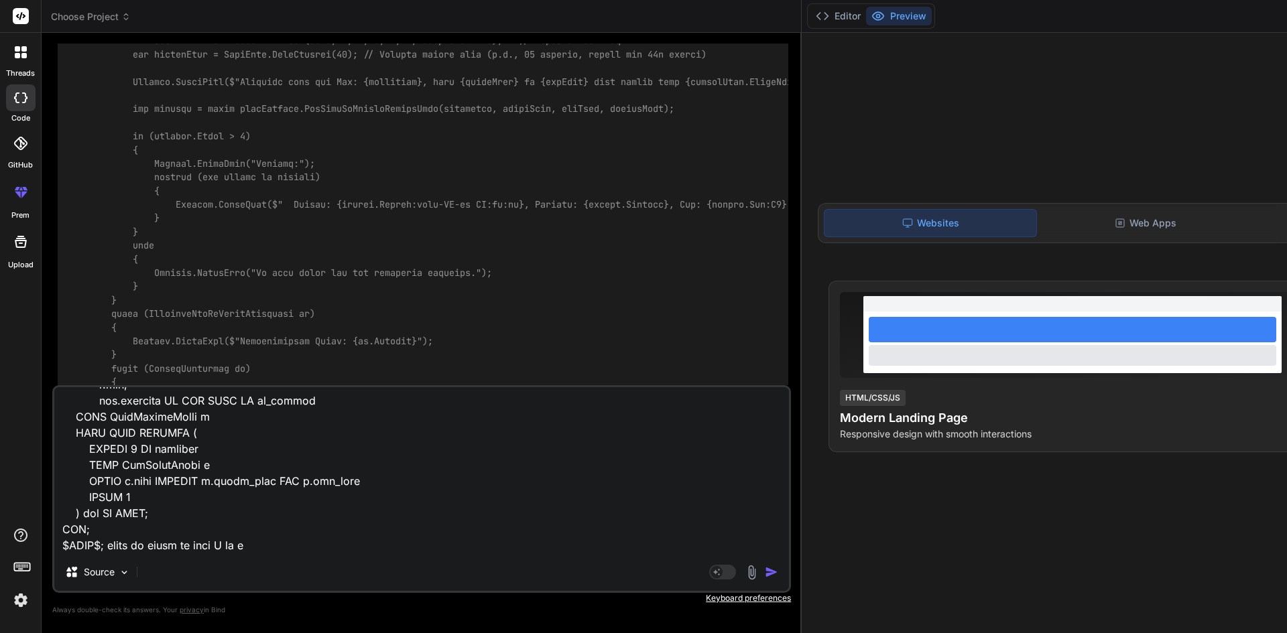
type textarea "x"
type textarea "public async Task<List<WitsDataWithChannelByTime>> GetDownsampledChannelDataFor…"
type textarea "x"
type textarea "public async Task<List<WitsDataWithChannelByTime>> GetDownsampledChannelDataFor…"
type textarea "x"
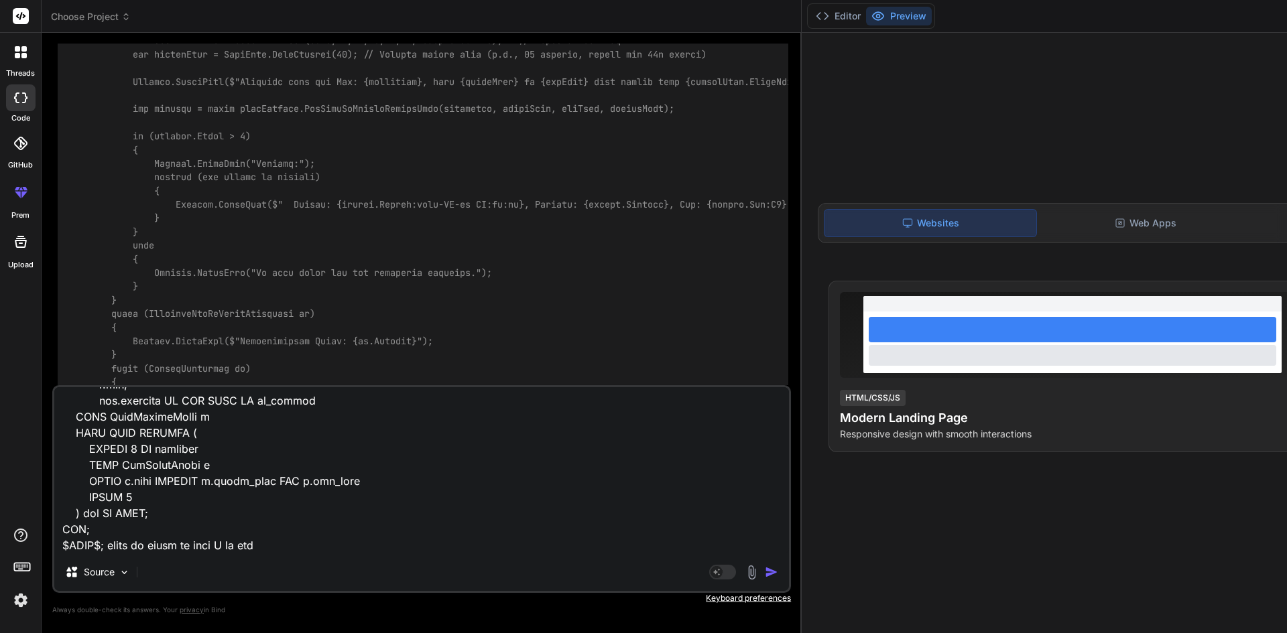
type textarea "public async Task<List<WitsDataWithChannelByTime>> GetDownsampledChannelDataFor…"
type textarea "x"
type textarea "public async Task<List<WitsDataWithChannelByTime>> GetDownsampledChannelDataFor…"
type textarea "x"
type textarea "public async Task<List<WitsDataWithChannelByTime>> GetDownsampledChannelDataFor…"
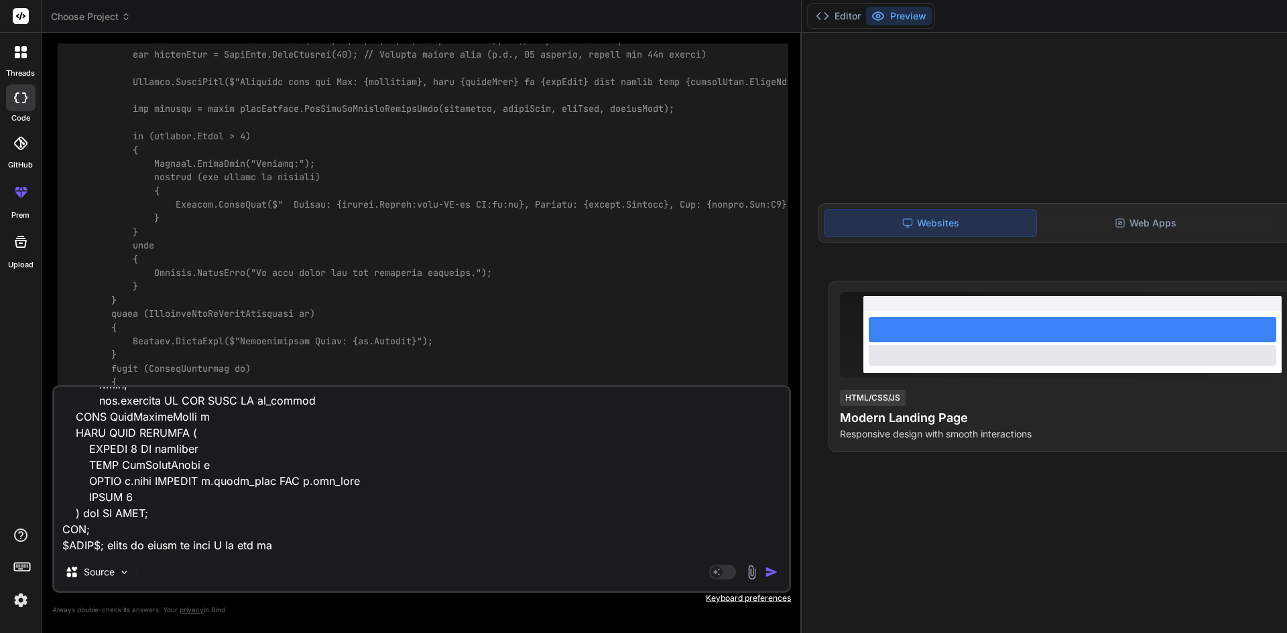
type textarea "x"
type textarea "public async Task<List<WitsDataWithChannelByTime>> GetDownsampledChannelDataFor…"
type textarea "x"
type textarea "public async Task<List<WitsDataWithChannelByTime>> GetDownsampledChannelDataFor…"
type textarea "x"
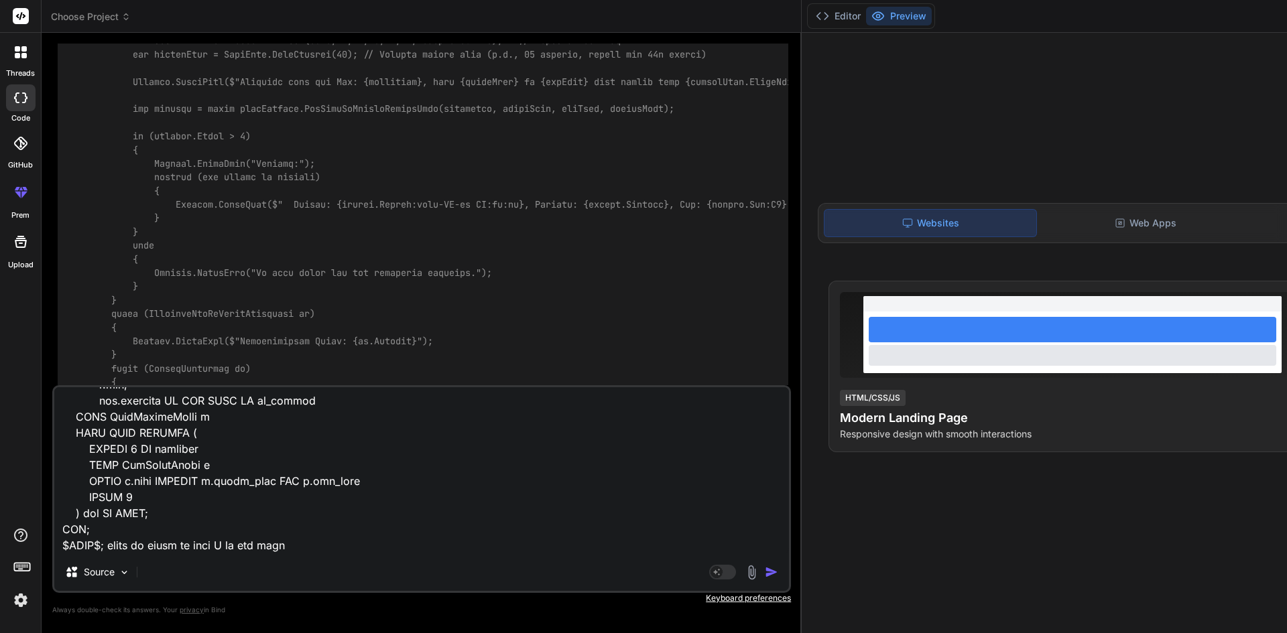
type textarea "public async Task<List<WitsDataWithChannelByTime>> GetDownsampledChannelDataFor…"
type textarea "x"
type textarea "public async Task<List<WitsDataWithChannelByTime>> GetDownsampledChannelDataFor…"
type textarea "x"
type textarea "public async Task<List<WitsDataWithChannelByTime>> GetDownsampledChannelDataFor…"
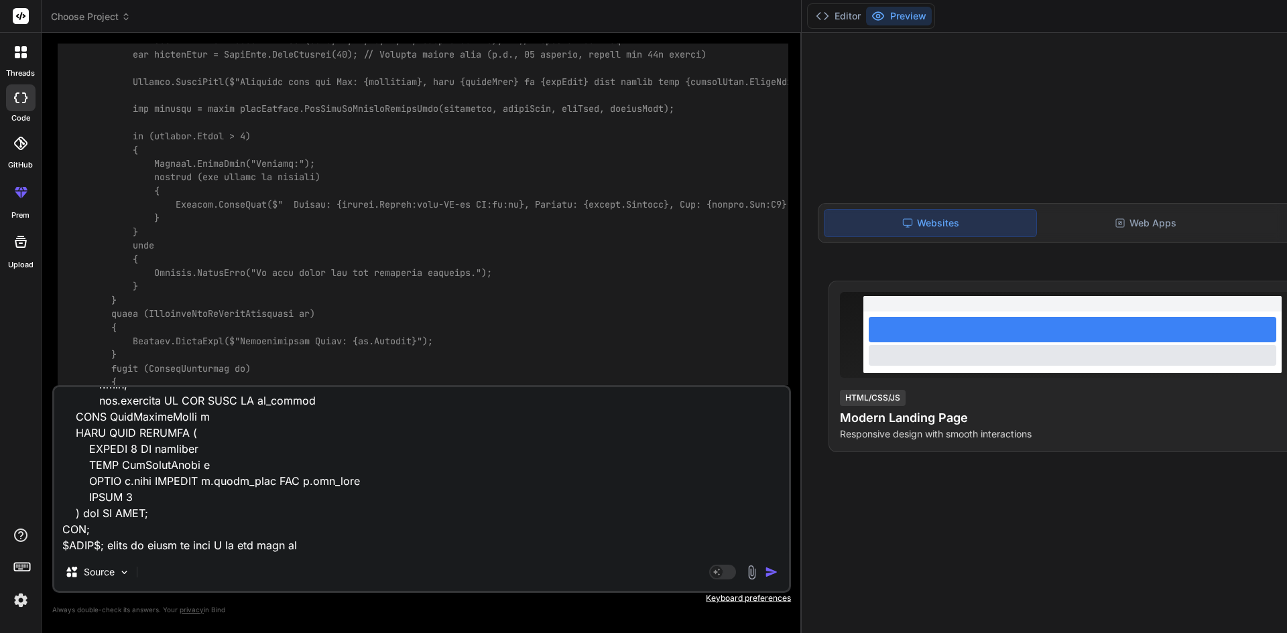
type textarea "x"
type textarea "public async Task<List<WitsDataWithChannelByTime>> GetDownsampledChannelDataFor…"
type textarea "x"
type textarea "public async Task<List<WitsDataWithChannelByTime>> GetDownsampledChannelDataFor…"
type textarea "x"
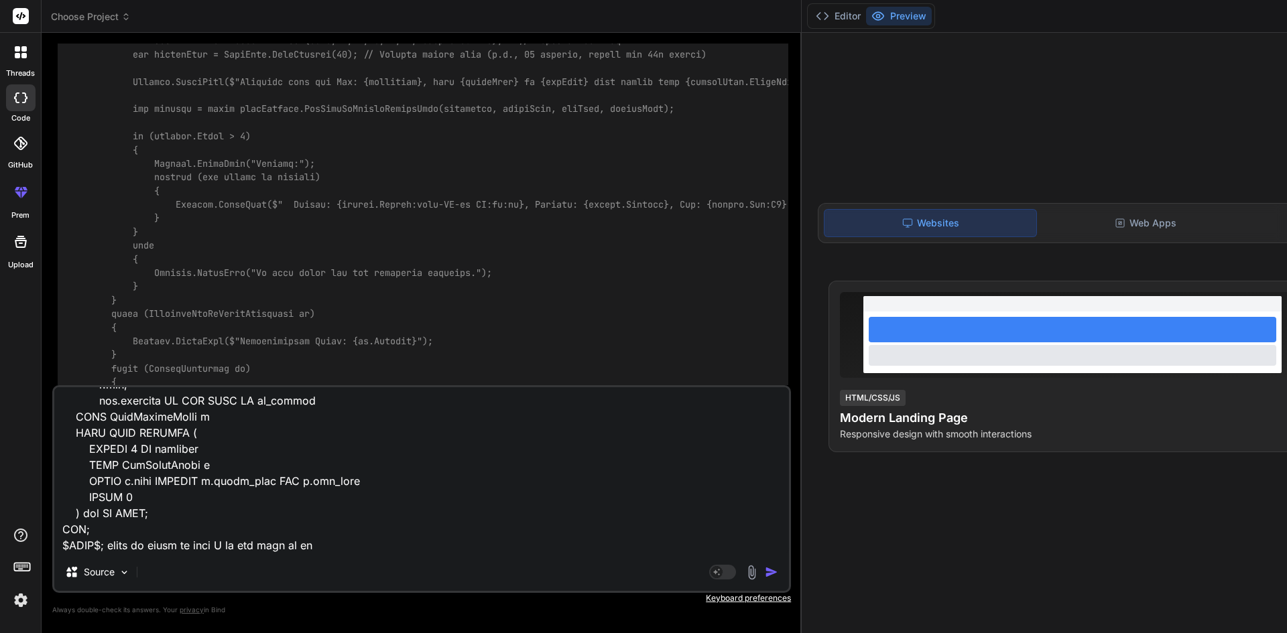
type textarea "public async Task<List<WitsDataWithChannelByTime>> GetDownsampledChannelDataFor…"
type textarea "x"
type textarea "public async Task<List<WitsDataWithChannelByTime>> GetDownsampledChannelDataFor…"
type textarea "x"
type textarea "public async Task<List<WitsDataWithChannelByTime>> GetDownsampledChannelDataFor…"
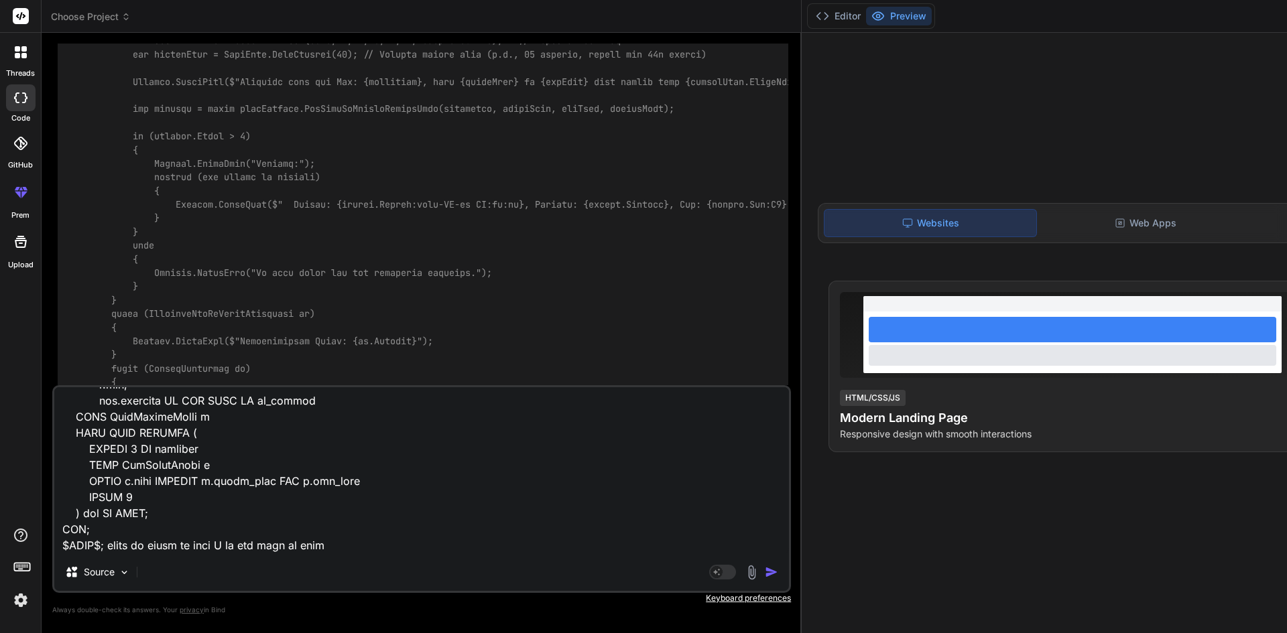
type textarea "x"
type textarea "public async Task<List<WitsDataWithChannelByTime>> GetDownsampledChannelDataFor…"
type textarea "x"
type textarea "public async Task<List<WitsDataWithChannelByTime>> GetDownsampledChannelDataFor…"
type textarea "x"
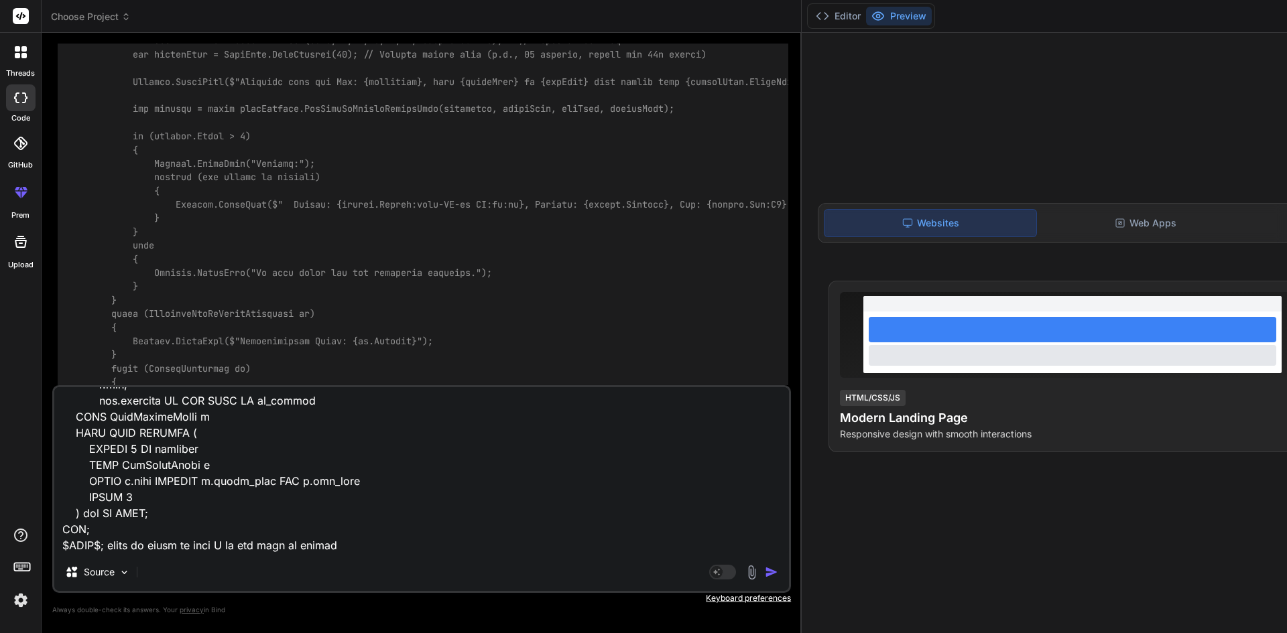
type textarea "public async Task<List<WitsDataWithChannelByTime>> GetDownsampledChannelDataFor…"
type textarea "x"
type textarea "public async Task<List<WitsDataWithChannelByTime>> GetDownsampledChannelDataFor…"
type textarea "x"
type textarea "public async Task<List<WitsDataWithChannelByTime>> GetDownsampledChannelDataFor…"
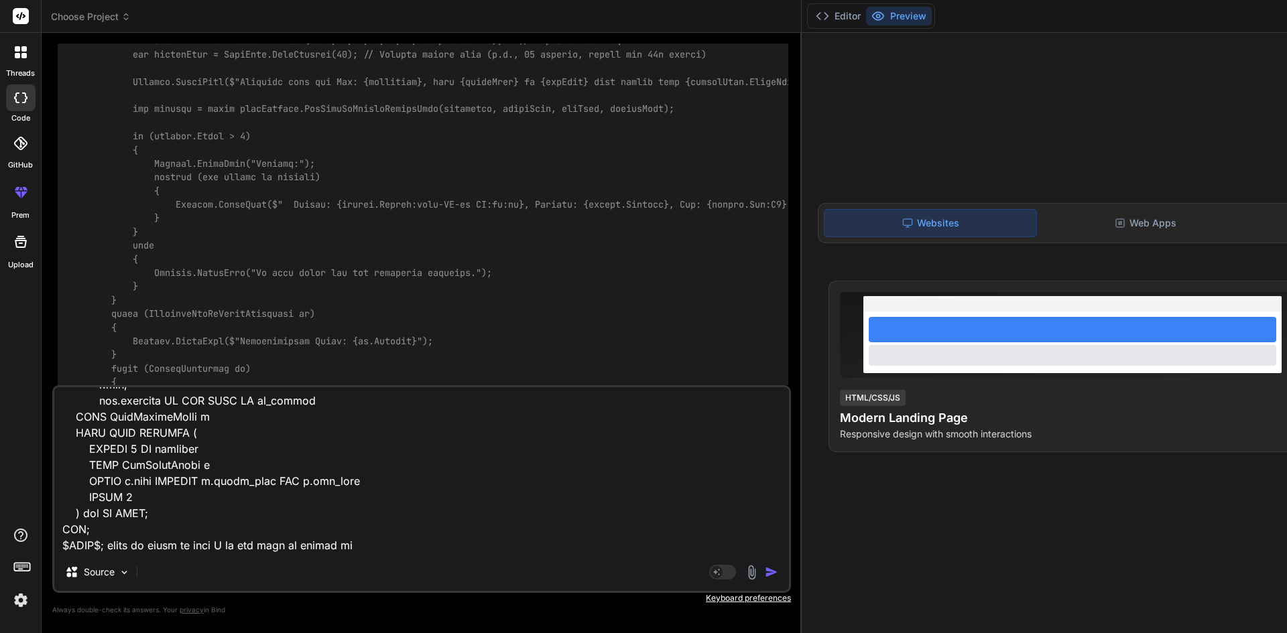
type textarea "x"
type textarea "public async Task<List<WitsDataWithChannelByTime>> GetDownsampledChannelDataFor…"
type textarea "x"
type textarea "public async Task<List<WitsDataWithChannelByTime>> GetDownsampledChannelDataFor…"
type textarea "x"
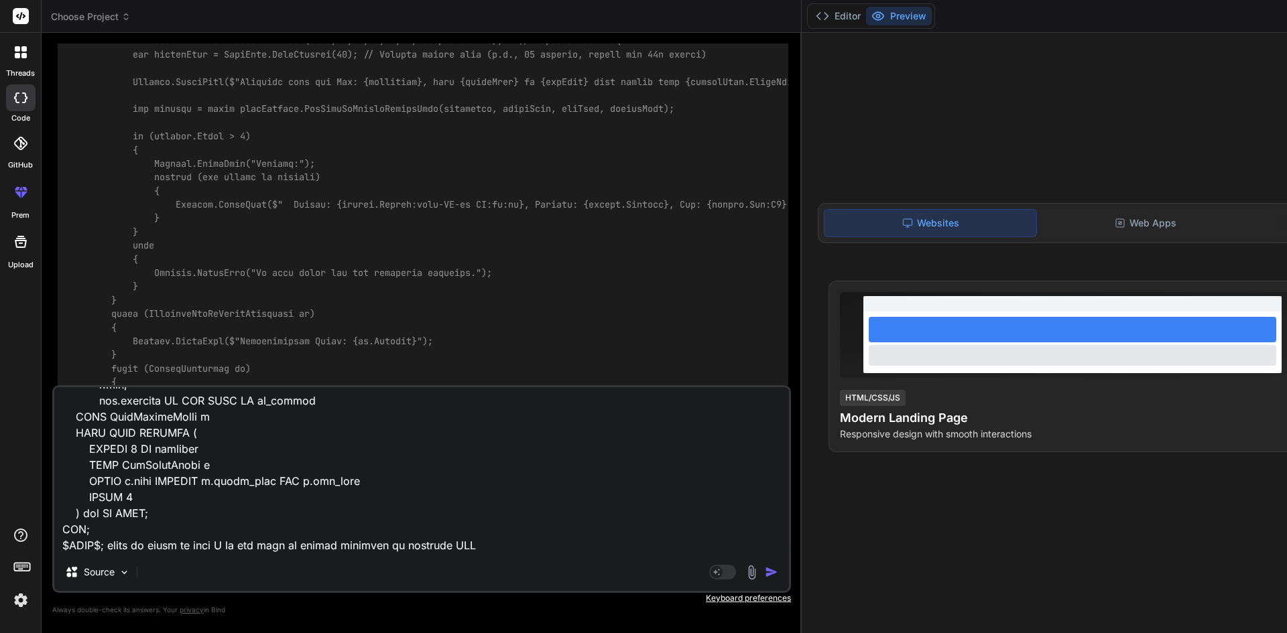
click at [470, 545] on textarea at bounding box center [421, 470] width 734 height 166
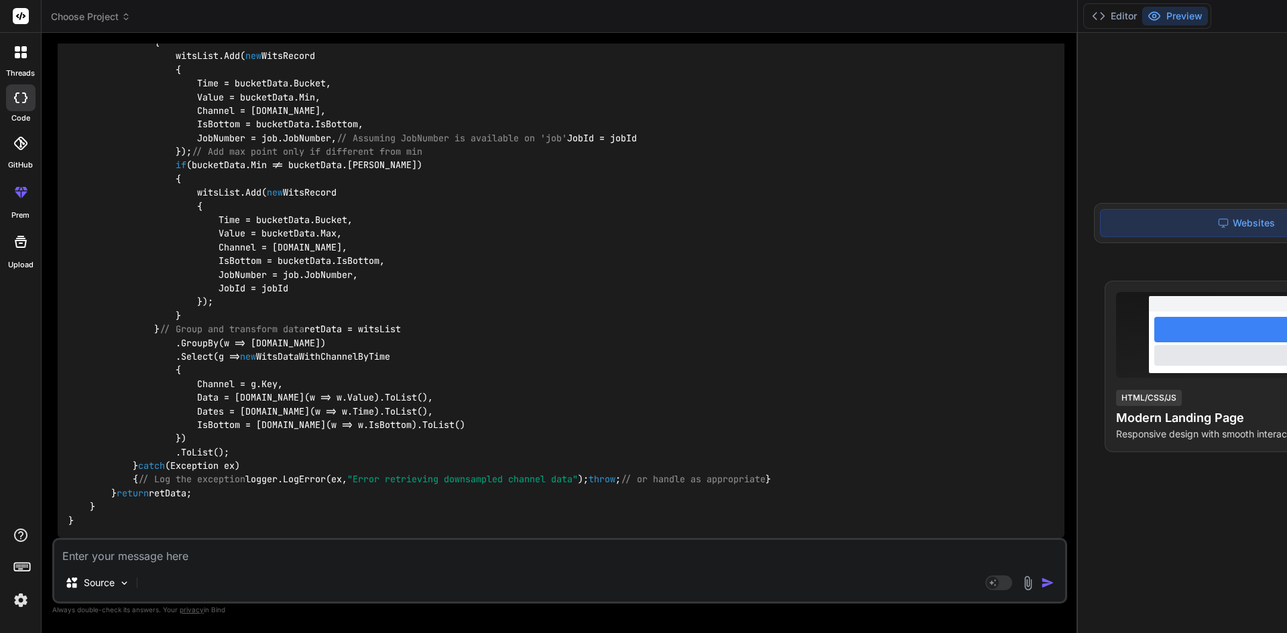
scroll to position [15168, 0]
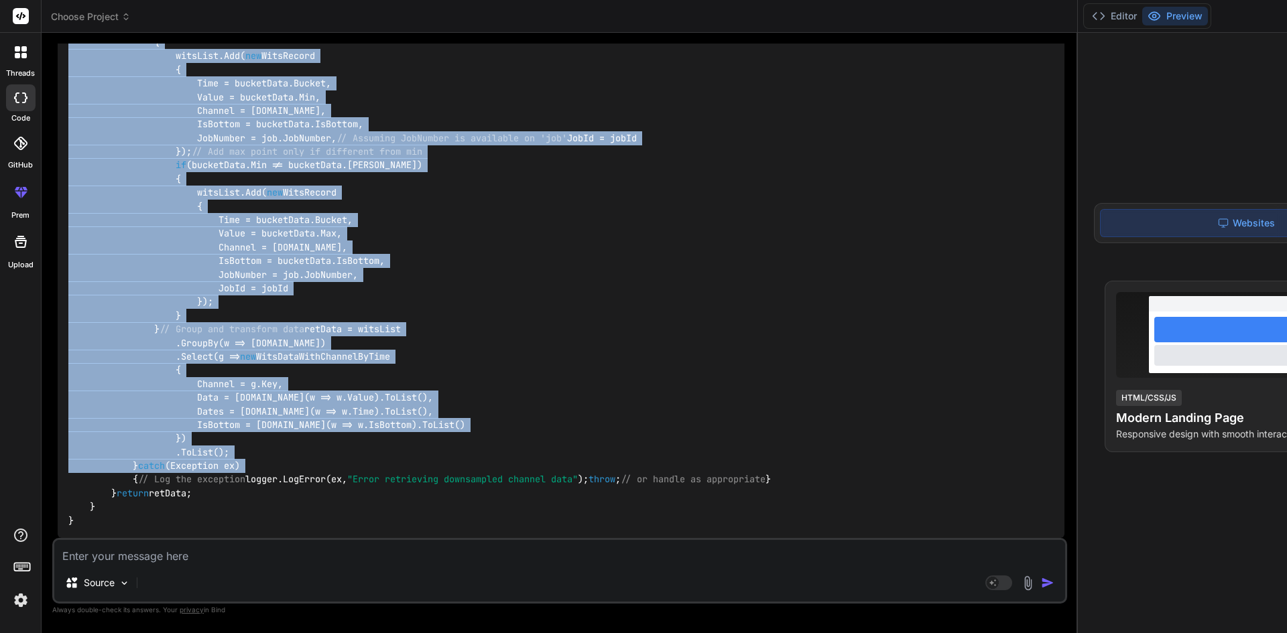
scroll to position [18117, 0]
drag, startPoint x: 90, startPoint y: 318, endPoint x: 324, endPoint y: 509, distance: 302.4
copy code "public async Task<List<WitsDataWithChannelByTime>> GetDownsampledChannelDataFor…"
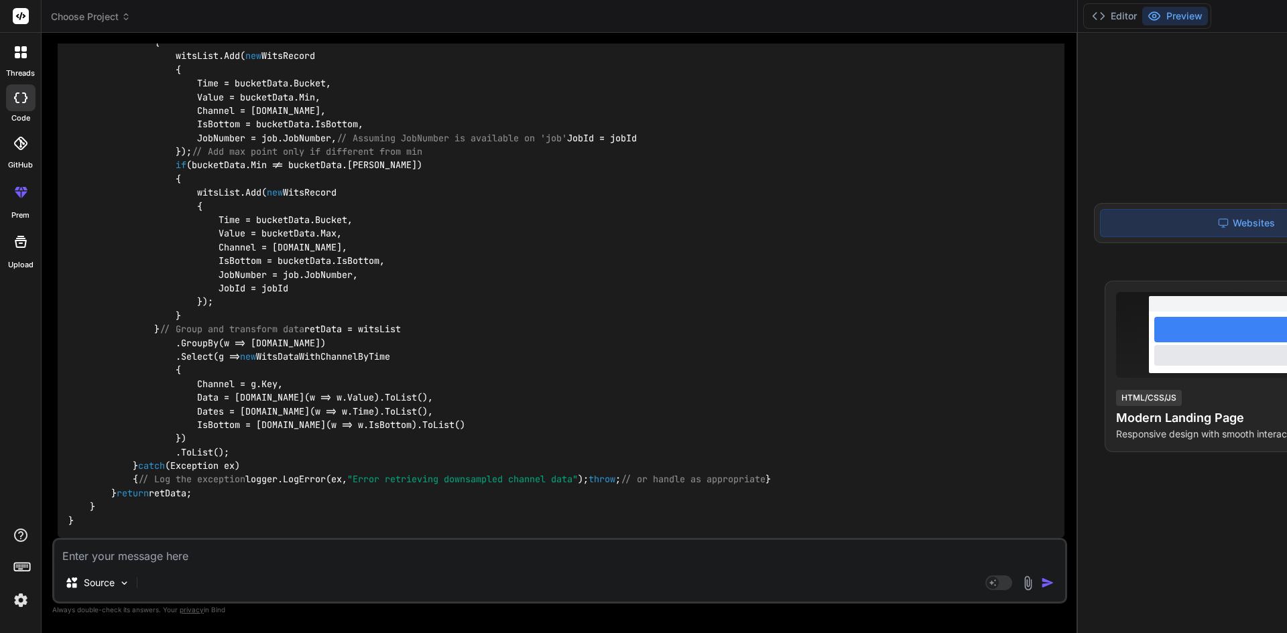
click at [252, 549] on textarea at bounding box center [559, 552] width 1011 height 24
paste textarea "System.InvalidOperationException: 'The required column 'is_bottom' was not pres…"
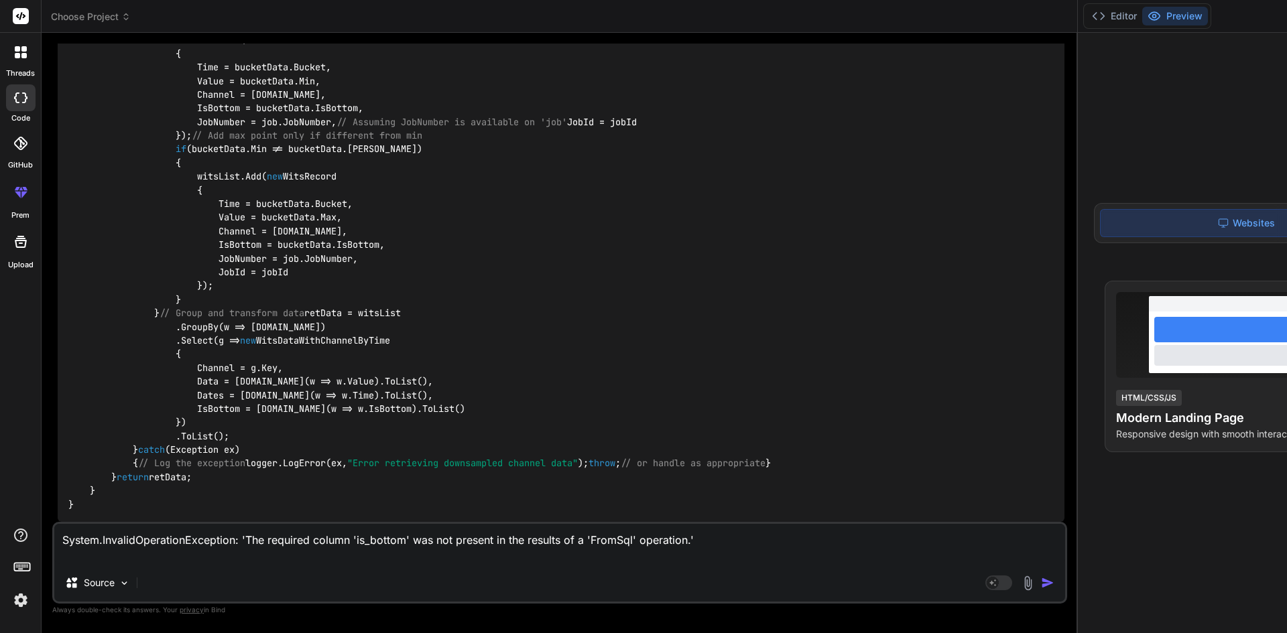
paste textarea "public async Task<List<WitsDataWithChannelByTime>> GetDownsampledChannelDataFor…"
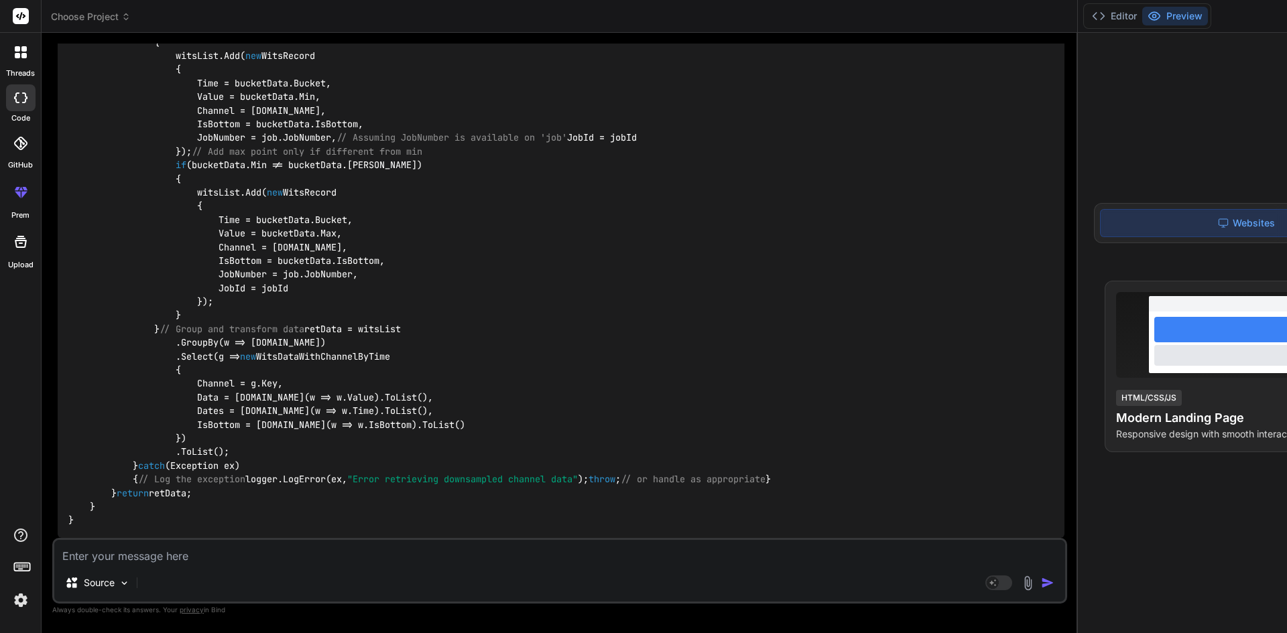
scroll to position [21841, 0]
click at [139, 551] on textarea at bounding box center [559, 552] width 1011 height 24
paste textarea "public async Task<List<WitsDataWithChannelByTime>> GetDownsampledChannelDataFor…"
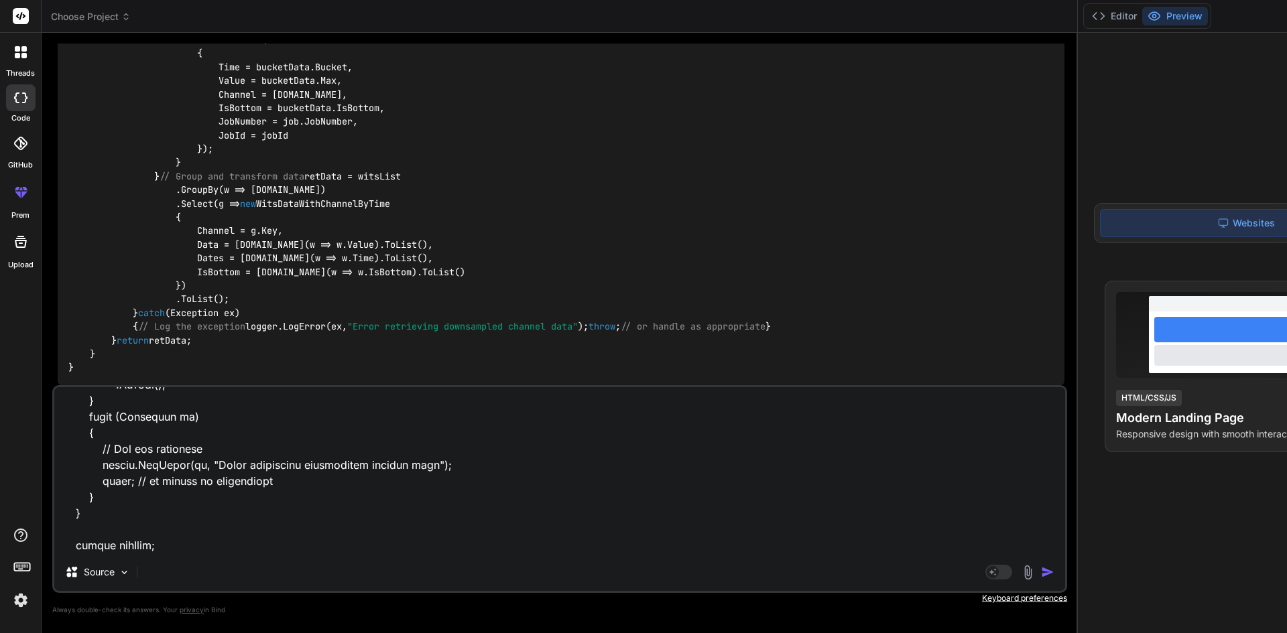
scroll to position [24875, 0]
drag, startPoint x: 87, startPoint y: 251, endPoint x: 350, endPoint y: 342, distance: 278.9
copy code "public async Task<List<WitsDataWithChannelByTime>> GetDownsampledChannelDataFor…"
drag, startPoint x: 166, startPoint y: 533, endPoint x: 131, endPoint y: 511, distance: 41.1
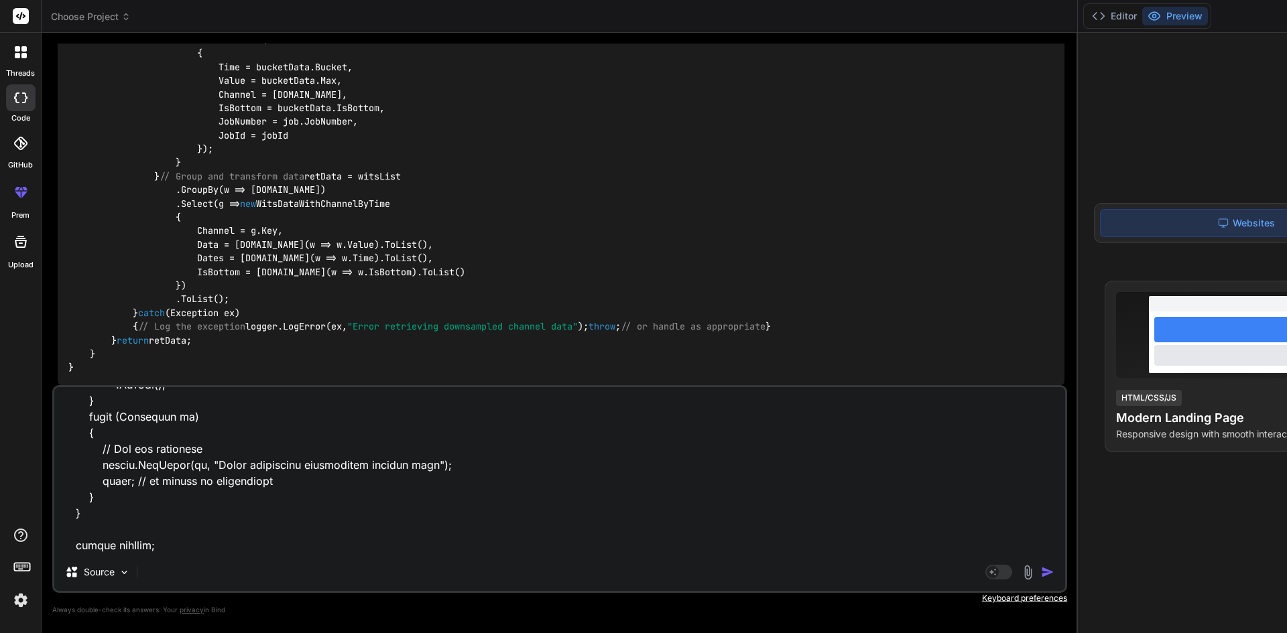
click at [133, 511] on textarea at bounding box center [559, 470] width 1011 height 166
paste textarea "public async Task<List<WitsDataWithChannelByTime>> GetDownsampledChannelDataFor…"
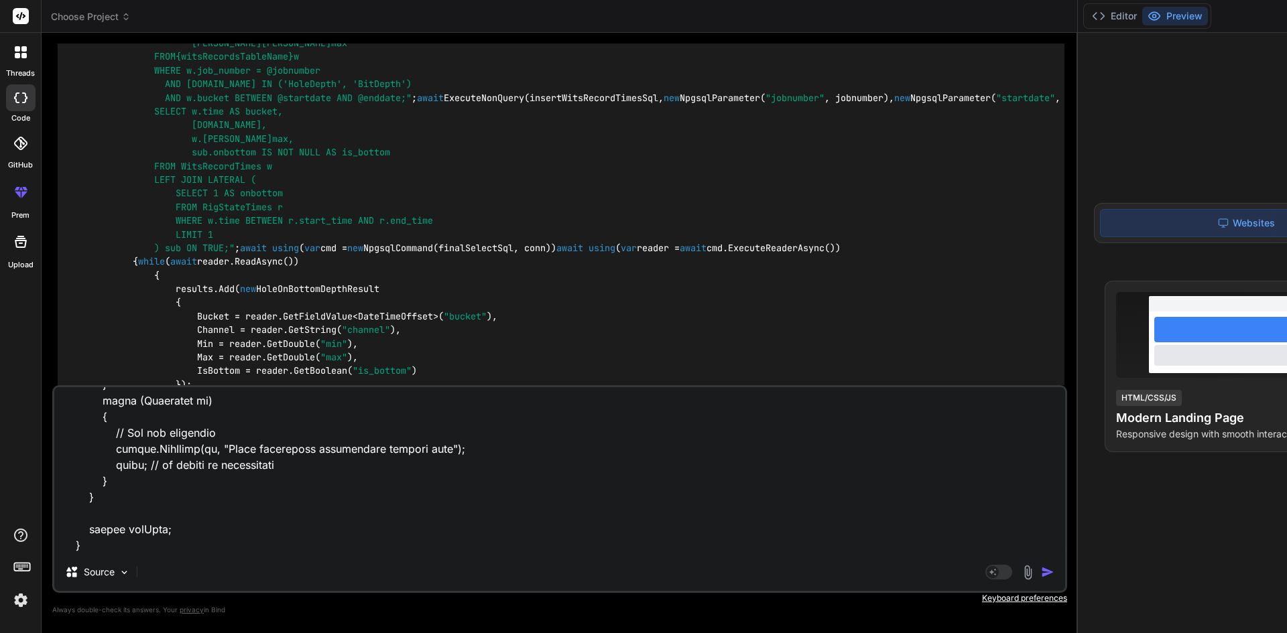
scroll to position [3846, 0]
click at [214, 524] on textarea at bounding box center [559, 470] width 1011 height 166
click at [108, 547] on textarea at bounding box center [559, 470] width 1011 height 166
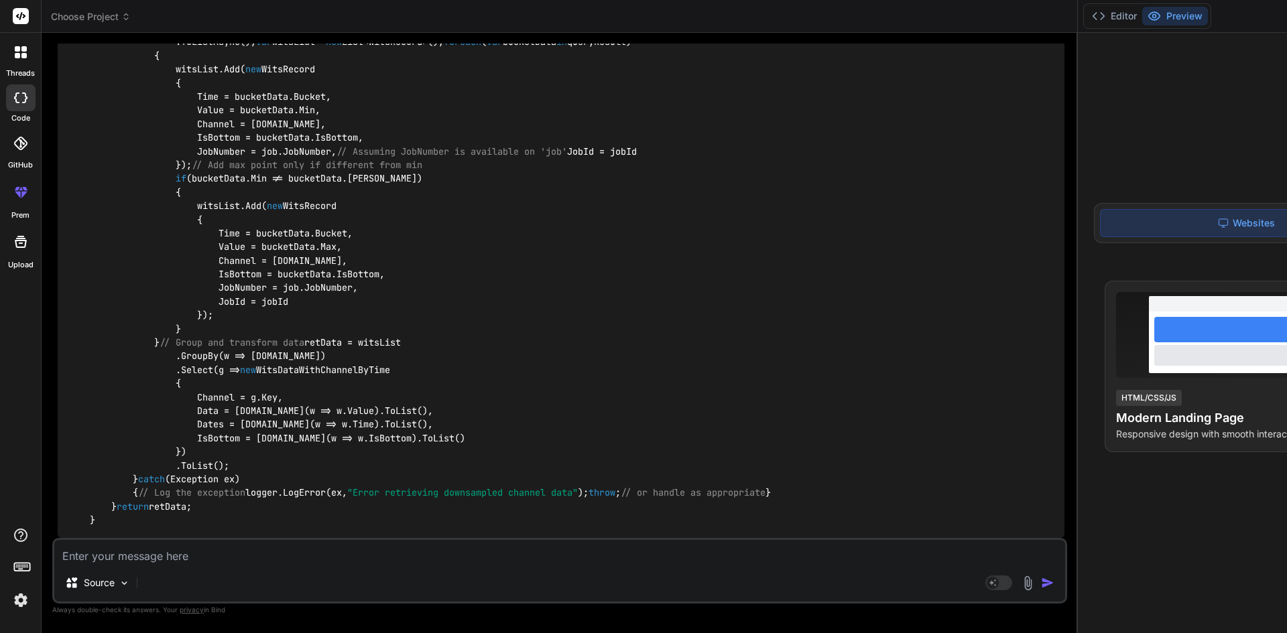
scroll to position [31245, 0]
drag, startPoint x: 86, startPoint y: 222, endPoint x: 289, endPoint y: 517, distance: 358.9
copy code "public async Task<List<WitsDataWithChannelByTime>> GetDownsampledChannelDataFor…"
click at [220, 562] on textarea at bounding box center [559, 552] width 1011 height 24
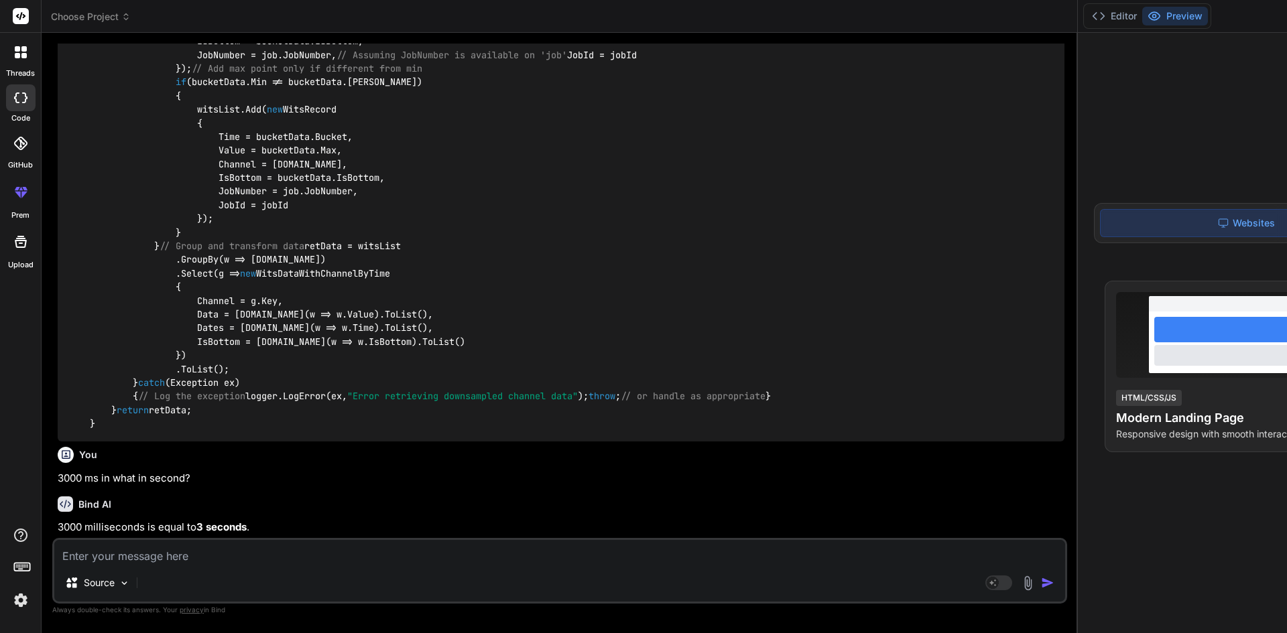
scroll to position [31341, 0]
drag, startPoint x: 265, startPoint y: 527, endPoint x: 56, endPoint y: 525, distance: 209.1
click at [56, 525] on div "You Bind AI I understand you'd like to convert the provided PostgreSQL PL/pgSQL…" at bounding box center [561, 291] width 1012 height 495
click at [250, 550] on textarea at bounding box center [559, 552] width 1011 height 24
paste textarea "if (bucketSizeInSeconds >= EdrServiceConstants.TenMinBucket) { witsRecordsTable…"
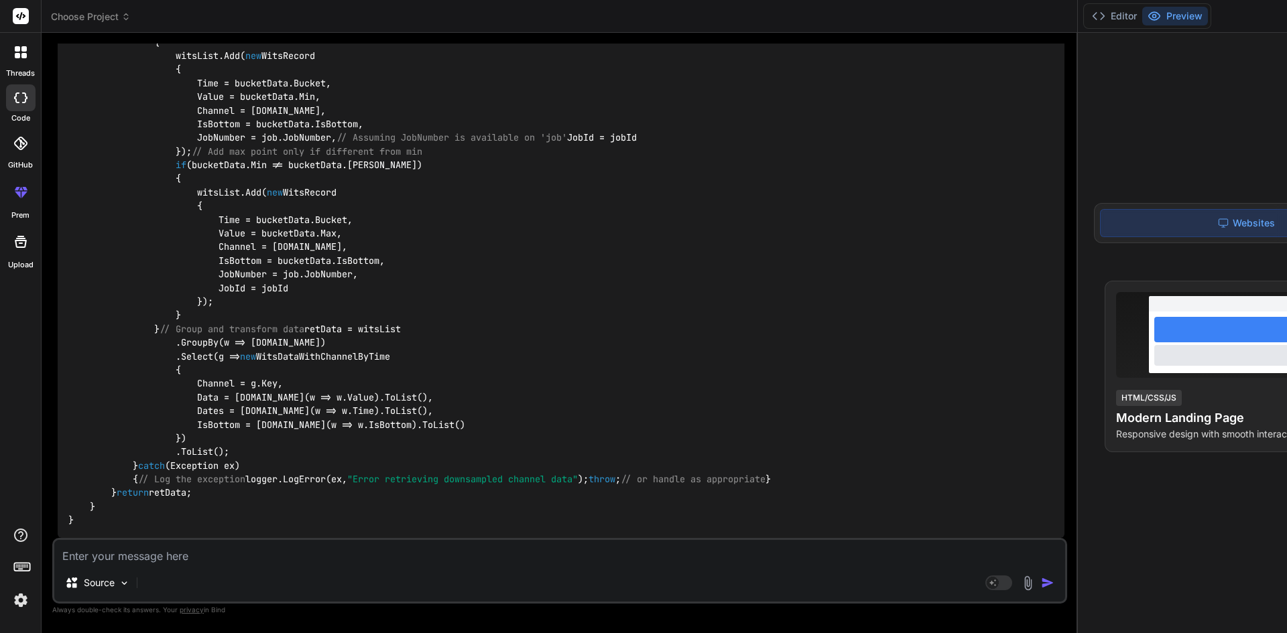
scroll to position [34838, 0]
drag, startPoint x: 130, startPoint y: 205, endPoint x: 212, endPoint y: 343, distance: 160.4
copy code "// Applying the new bucket size selection logic using a switch expression witsR…"
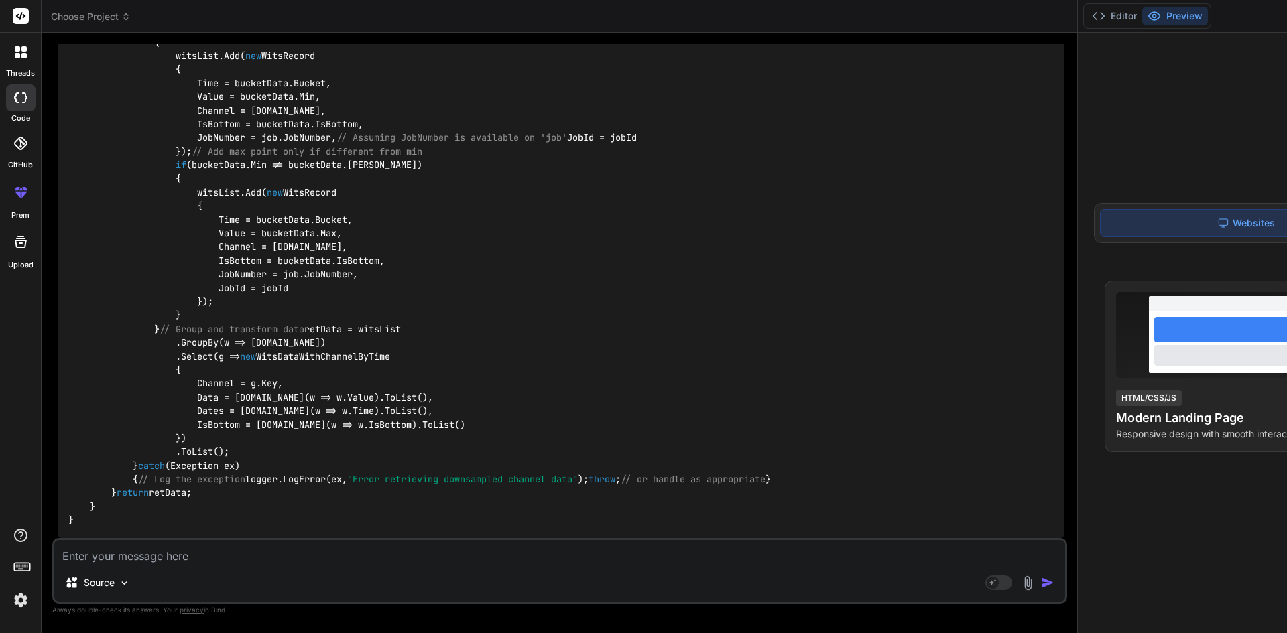
click at [259, 562] on textarea at bounding box center [559, 552] width 1011 height 24
drag, startPoint x: 125, startPoint y: 380, endPoint x: 283, endPoint y: 315, distance: 171.6
copy code "string query = $@" -- Drop temp tables if exist DROP TABLE IF EXISTS RigStateTi…"
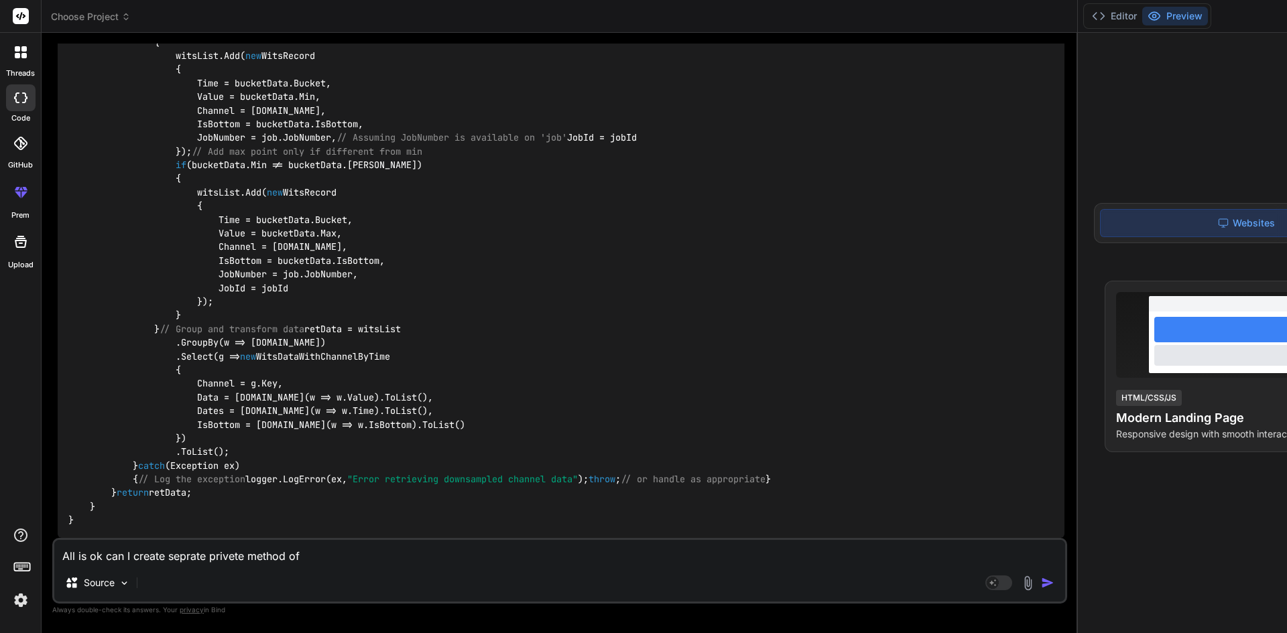
drag, startPoint x: 312, startPoint y: 556, endPoint x: 322, endPoint y: 564, distance: 13.0
click at [312, 556] on textarea "All is ok can I create seprate privete method of" at bounding box center [559, 552] width 1011 height 24
paste textarea "string query = $@" -- Drop temp tables if exist DROP TABLE IF EXISTS RigStateTi…"
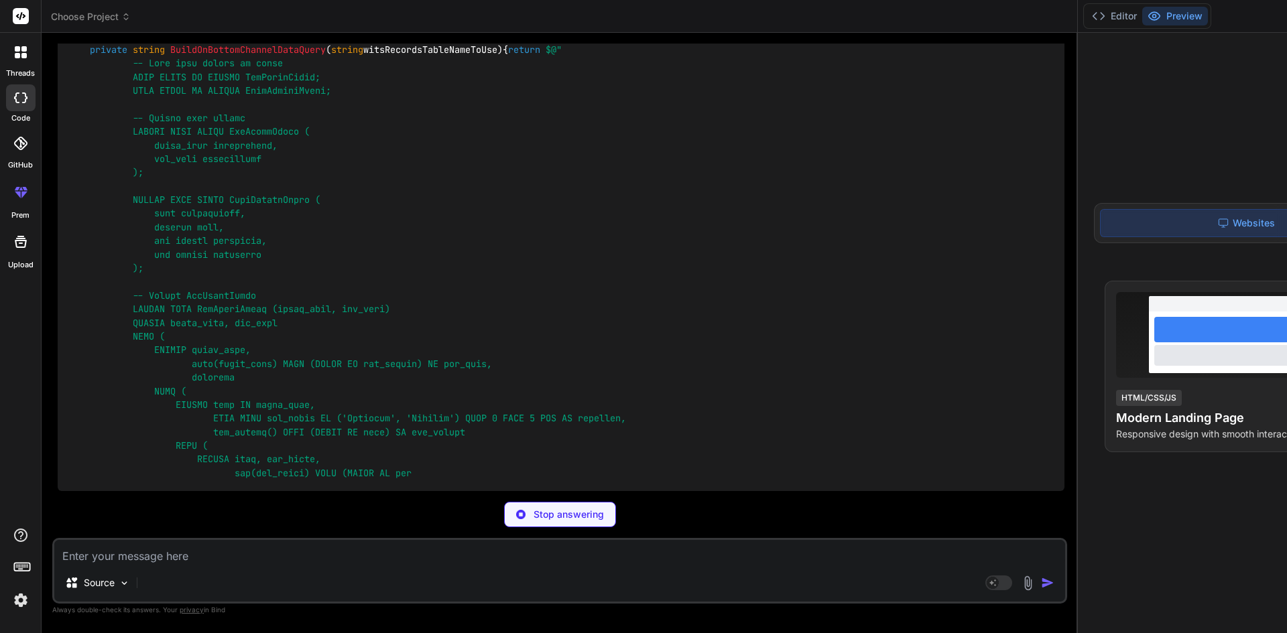
scroll to position [39483, 0]
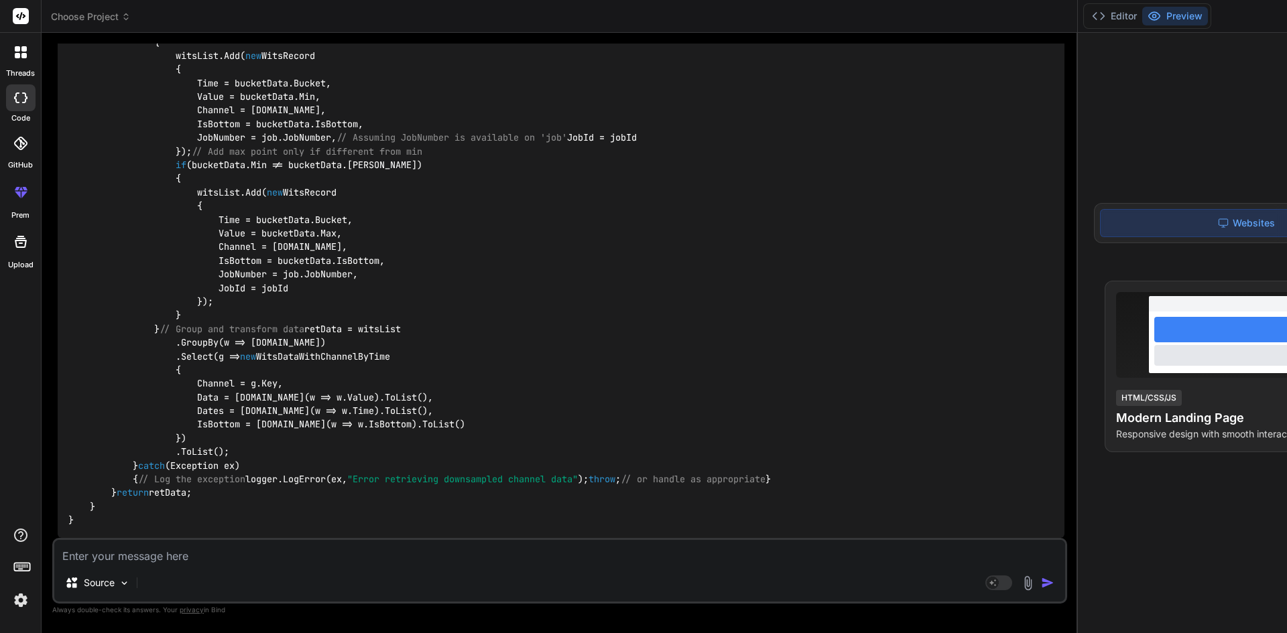
scroll to position [40427, 0]
drag, startPoint x: 90, startPoint y: 251, endPoint x: 281, endPoint y: 390, distance: 236.4
copy code "/// <summary> /// Constructs the SQL query for retrieving downsampled channel d…"
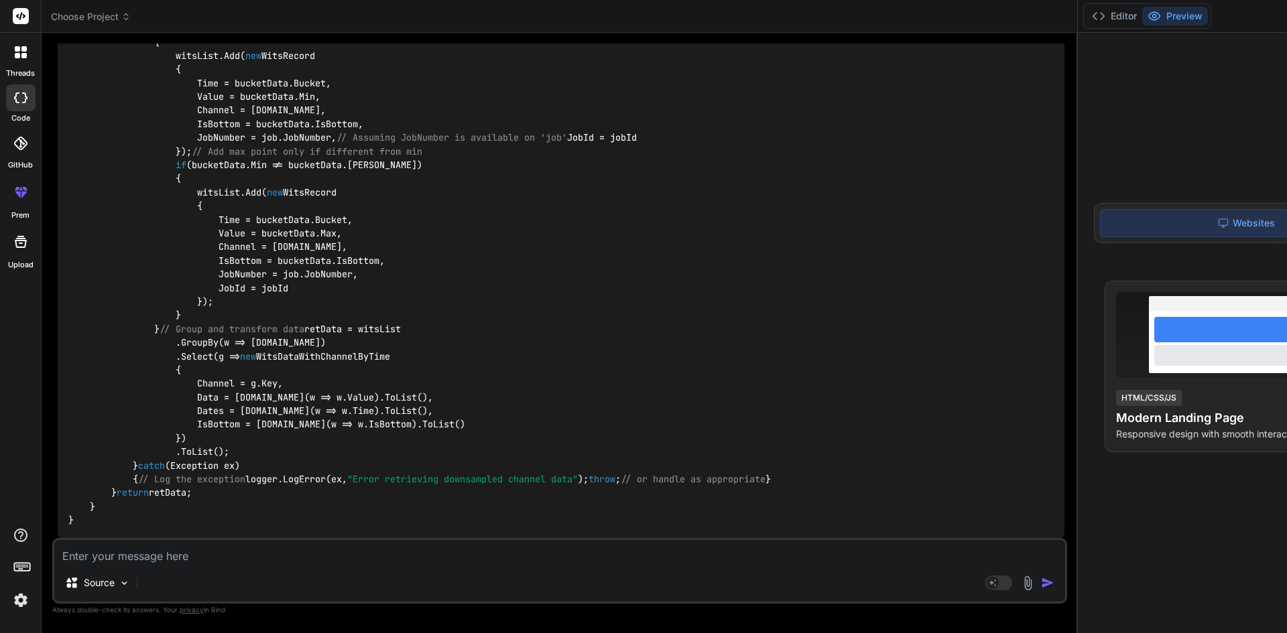
drag, startPoint x: 89, startPoint y: 220, endPoint x: 222, endPoint y: 319, distance: 165.2
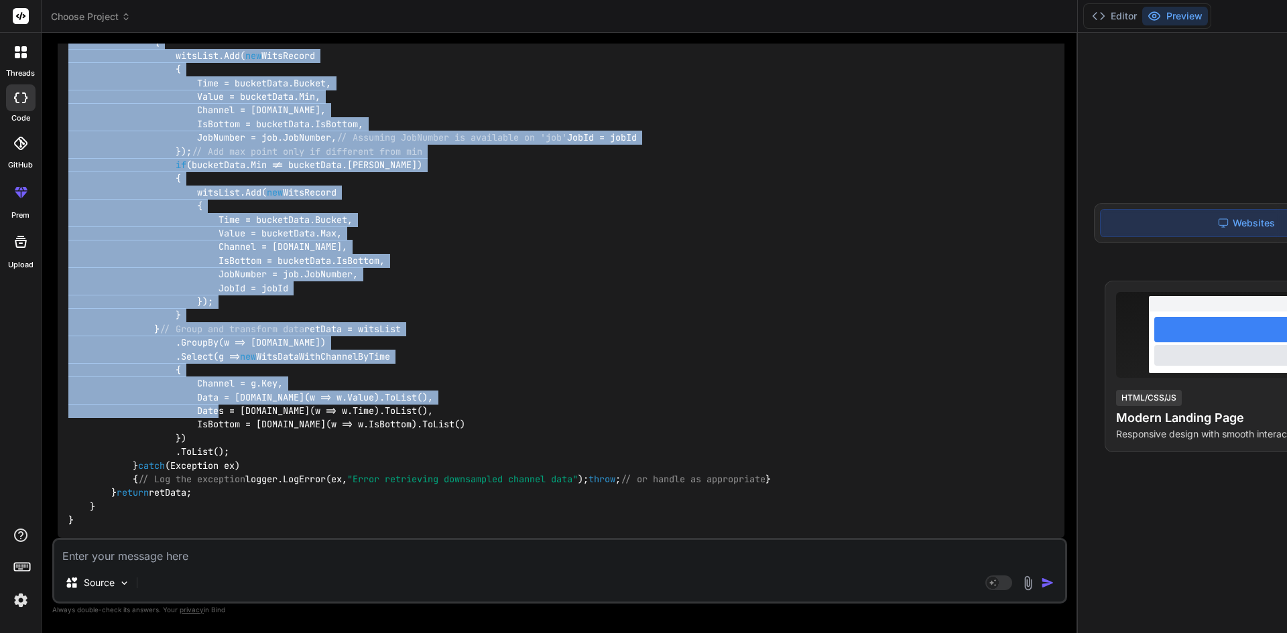
scroll to position [42236, 0]
drag, startPoint x: 92, startPoint y: 154, endPoint x: 269, endPoint y: 511, distance: 398.9
copy code "public async Task<List<WitsDataWithChannelByTime>> GetDownsampledChannelDataFor…"
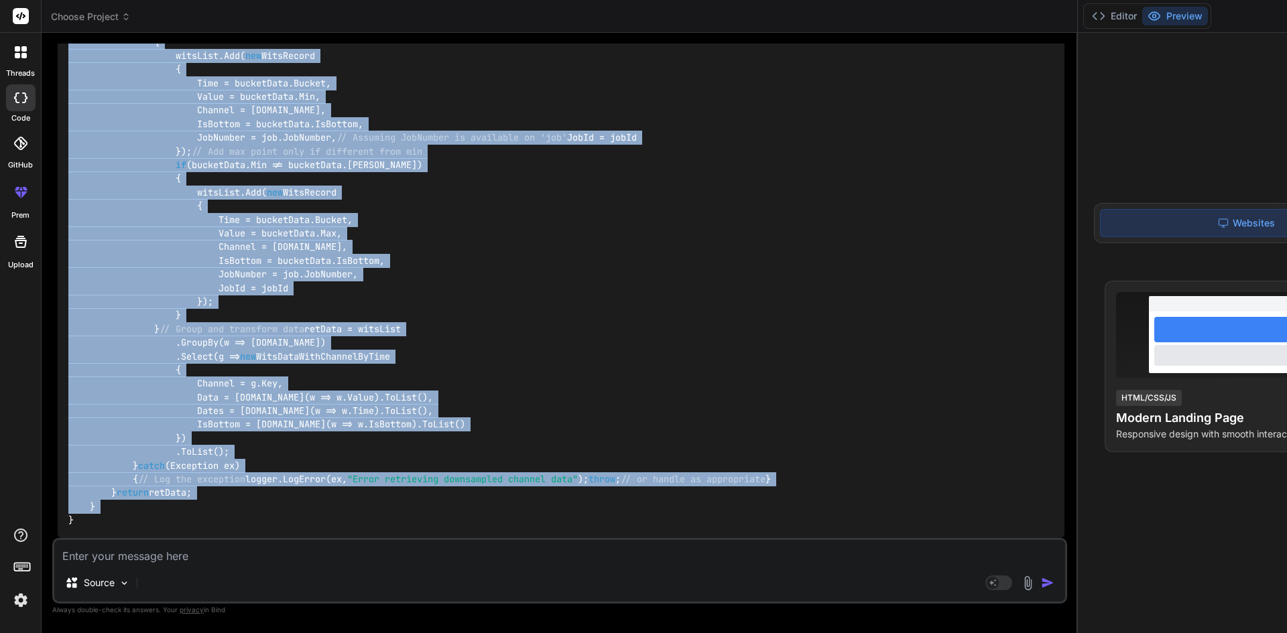
copy code "public async Task<List<WitsDataWithChannelByTime>> GetDownsampledChannelDataFor…"
